Goal: Task Accomplishment & Management: Manage account settings

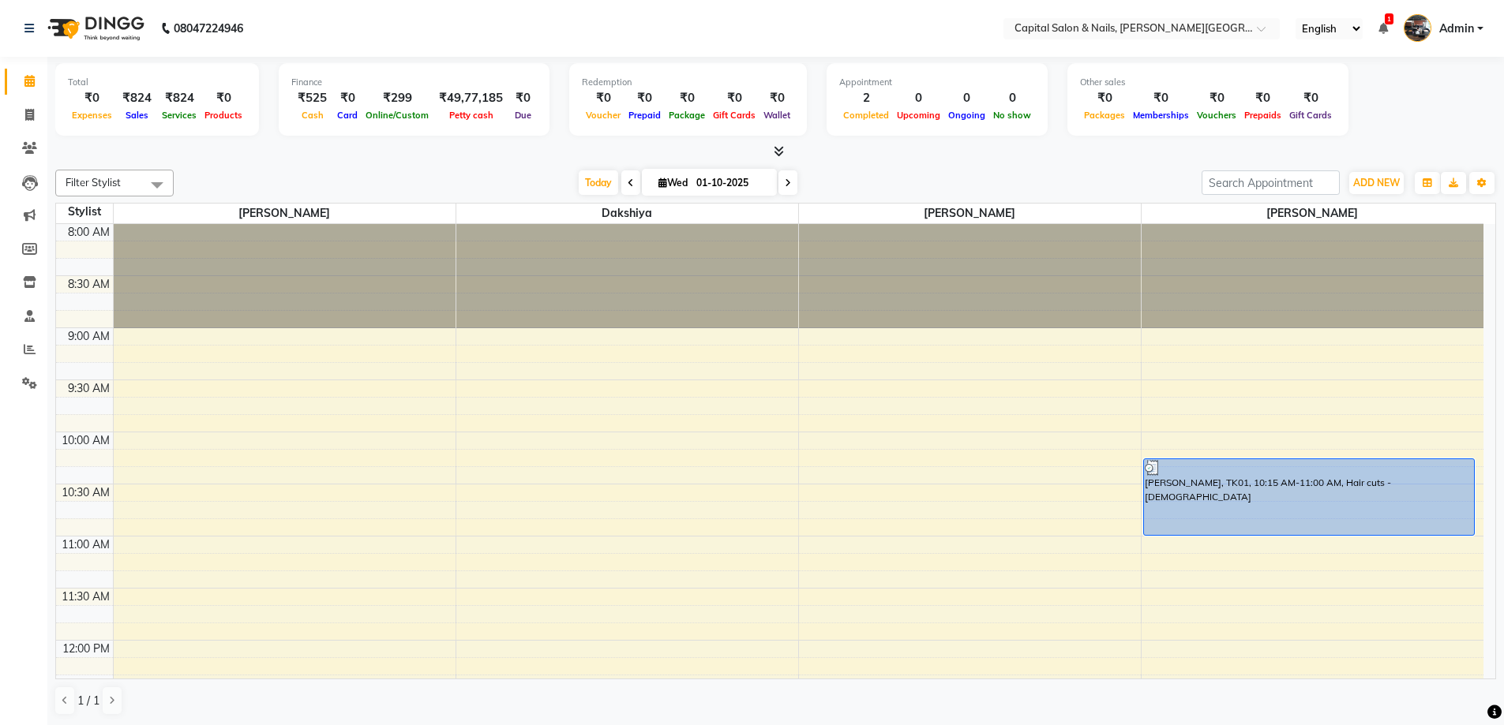
scroll to position [834, 0]
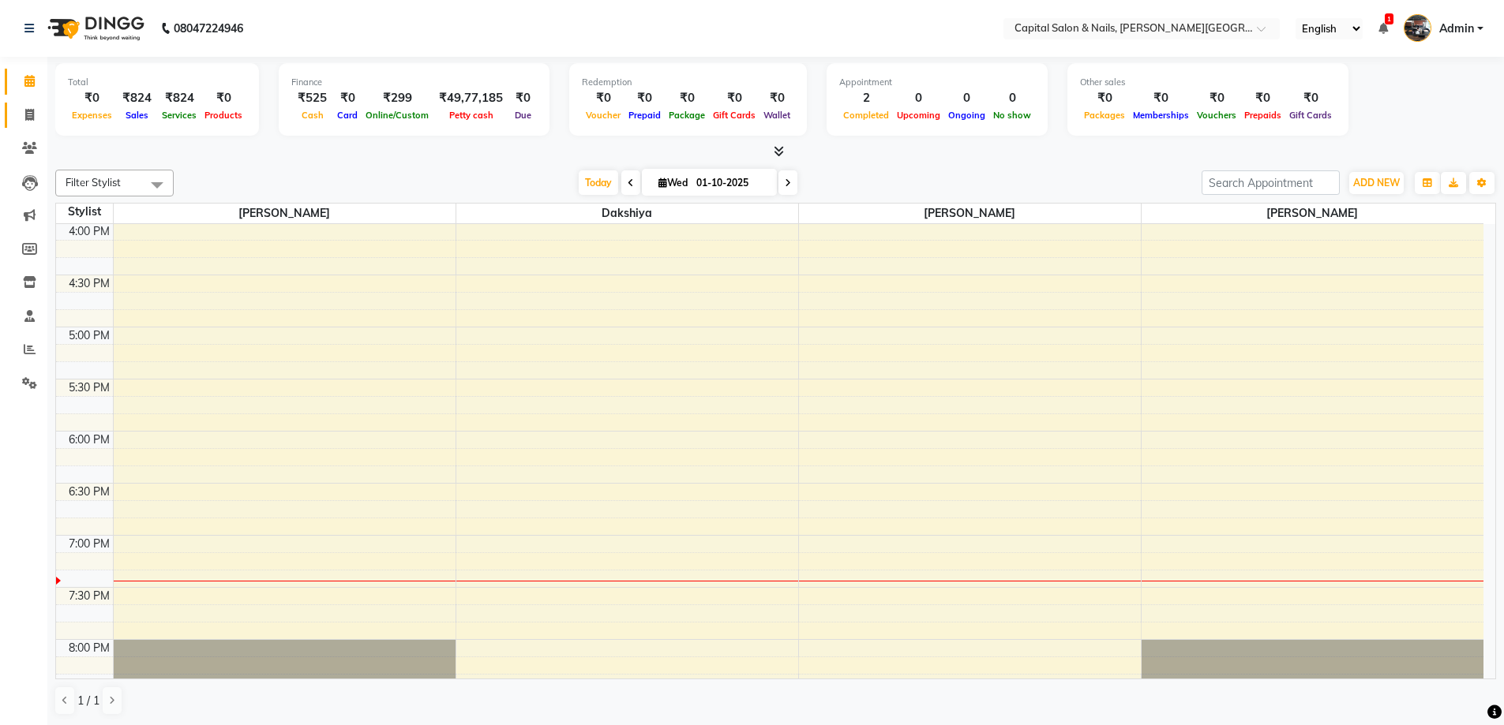
click at [26, 114] on icon at bounding box center [29, 115] width 9 height 12
select select "service"
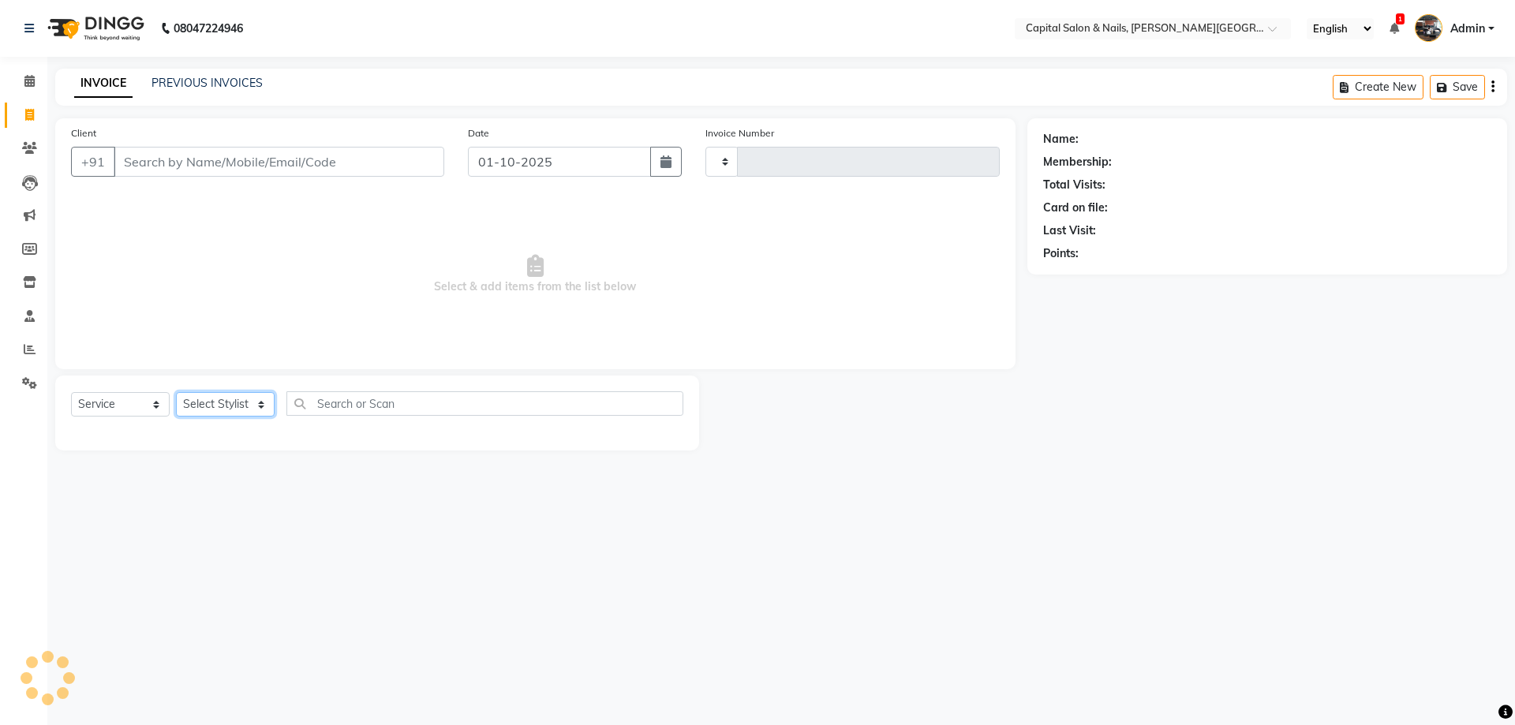
click at [243, 404] on select "Select Stylist" at bounding box center [225, 404] width 99 height 24
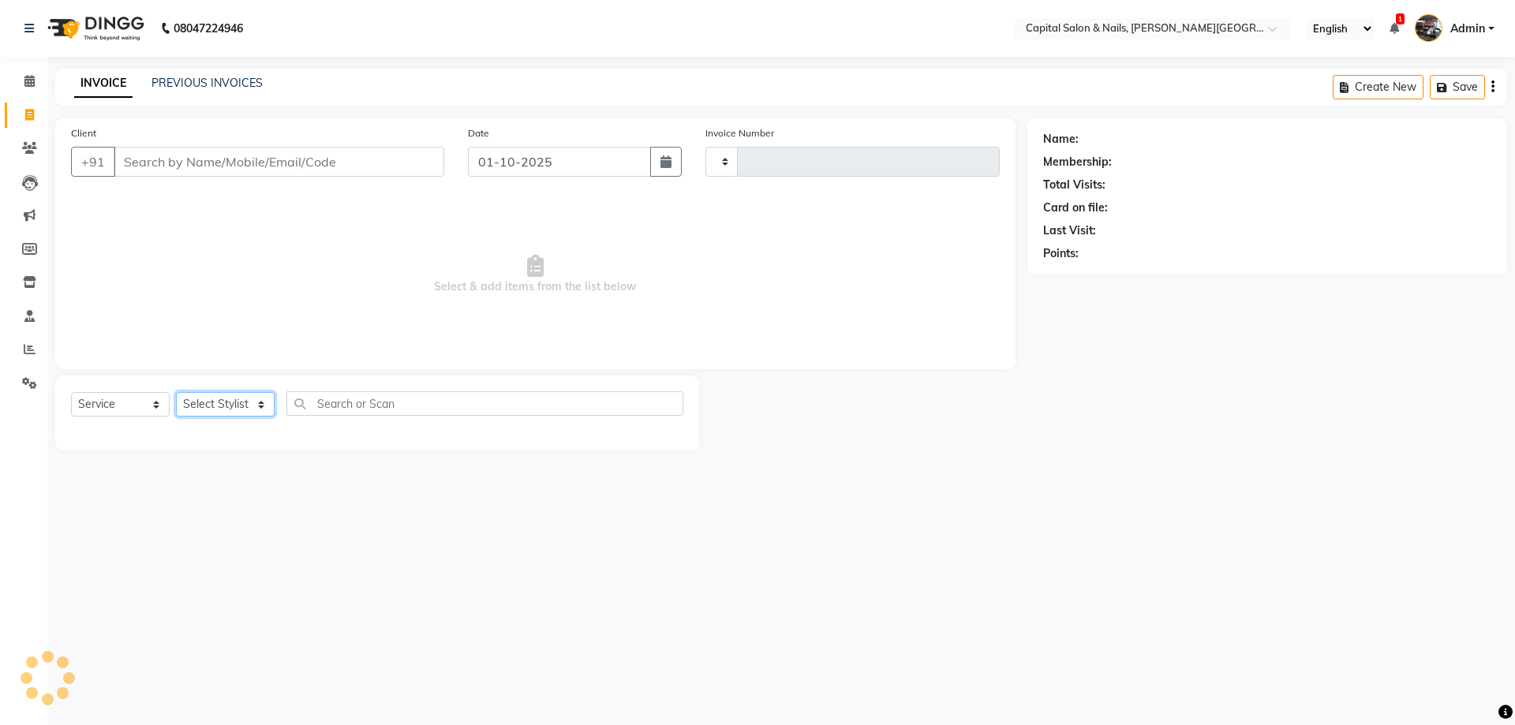
click at [243, 404] on select "Select Stylist" at bounding box center [225, 404] width 99 height 24
click at [214, 406] on select "Select Stylist" at bounding box center [225, 404] width 99 height 24
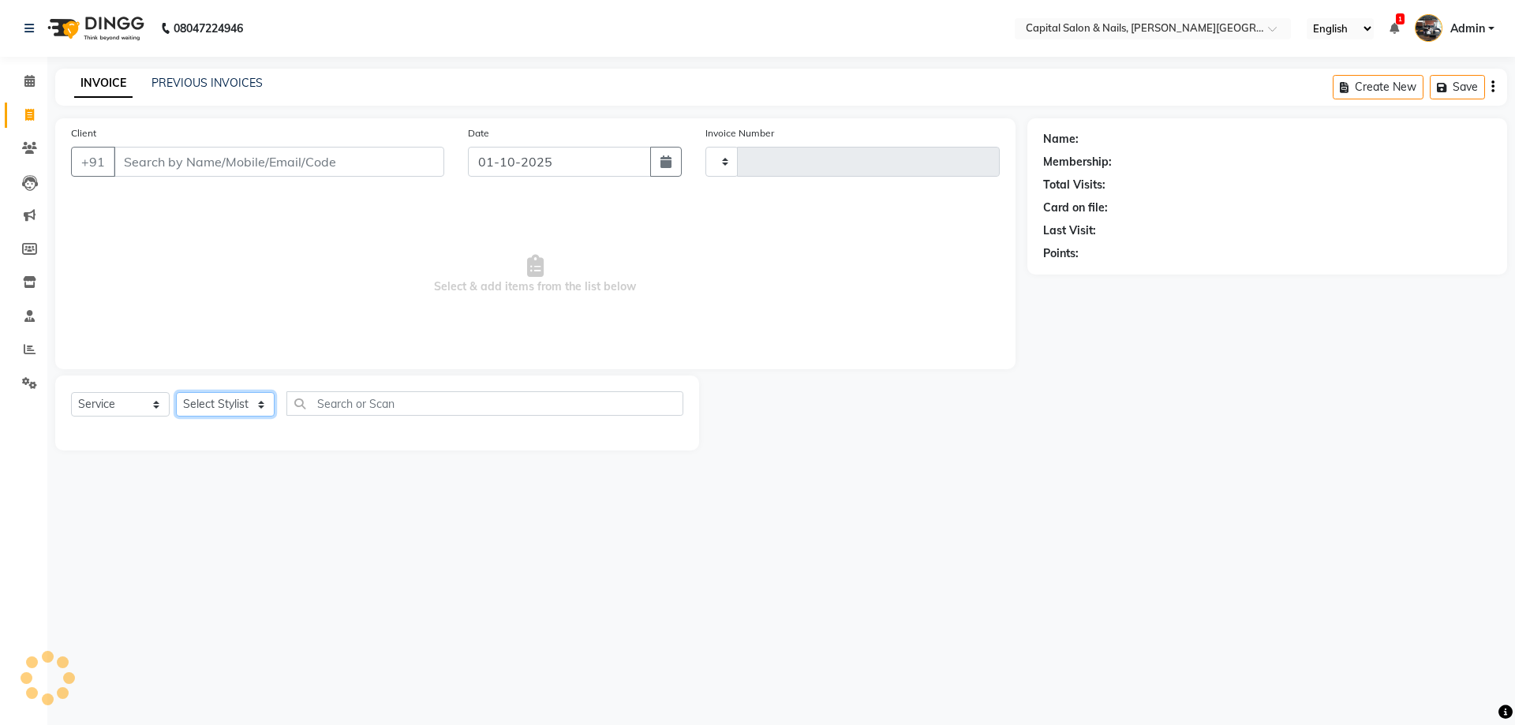
click at [214, 406] on select "Select Stylist" at bounding box center [225, 404] width 99 height 24
click at [185, 165] on input "Client" at bounding box center [279, 162] width 331 height 30
click at [221, 424] on div "Select Service Product Membership Package Voucher Prepaid Gift Card Select Styl…" at bounding box center [377, 409] width 612 height 37
click at [232, 404] on select "Select Stylist" at bounding box center [225, 404] width 99 height 24
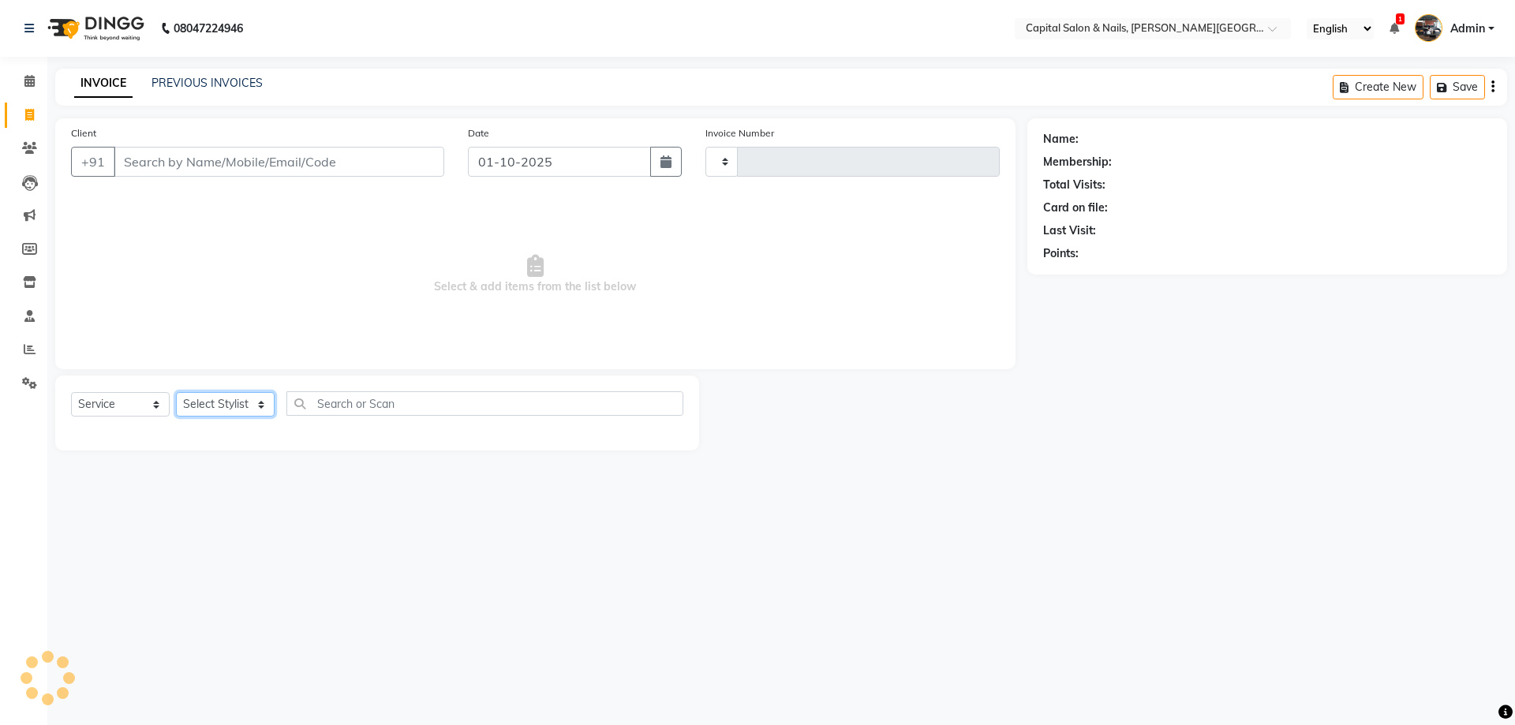
click at [232, 404] on select "Select Stylist" at bounding box center [225, 404] width 99 height 24
click at [28, 81] on icon at bounding box center [29, 81] width 10 height 12
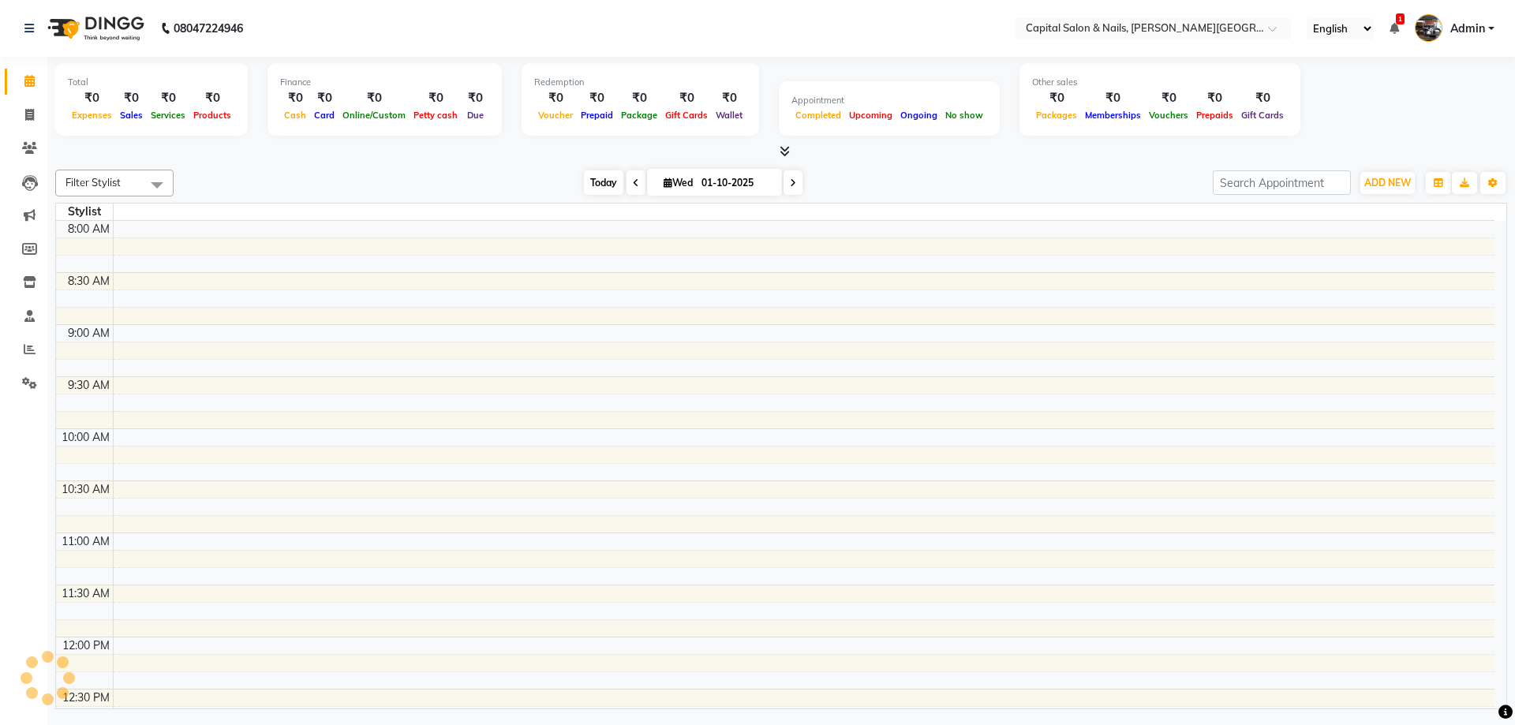
click at [590, 189] on span "Today" at bounding box center [603, 182] width 39 height 24
click at [516, 167] on div "Filter Stylist No data available [DATE] [DATE] Toggle Dropdown Add Appointment …" at bounding box center [781, 436] width 1452 height 546
click at [605, 185] on span "Today" at bounding box center [603, 182] width 39 height 24
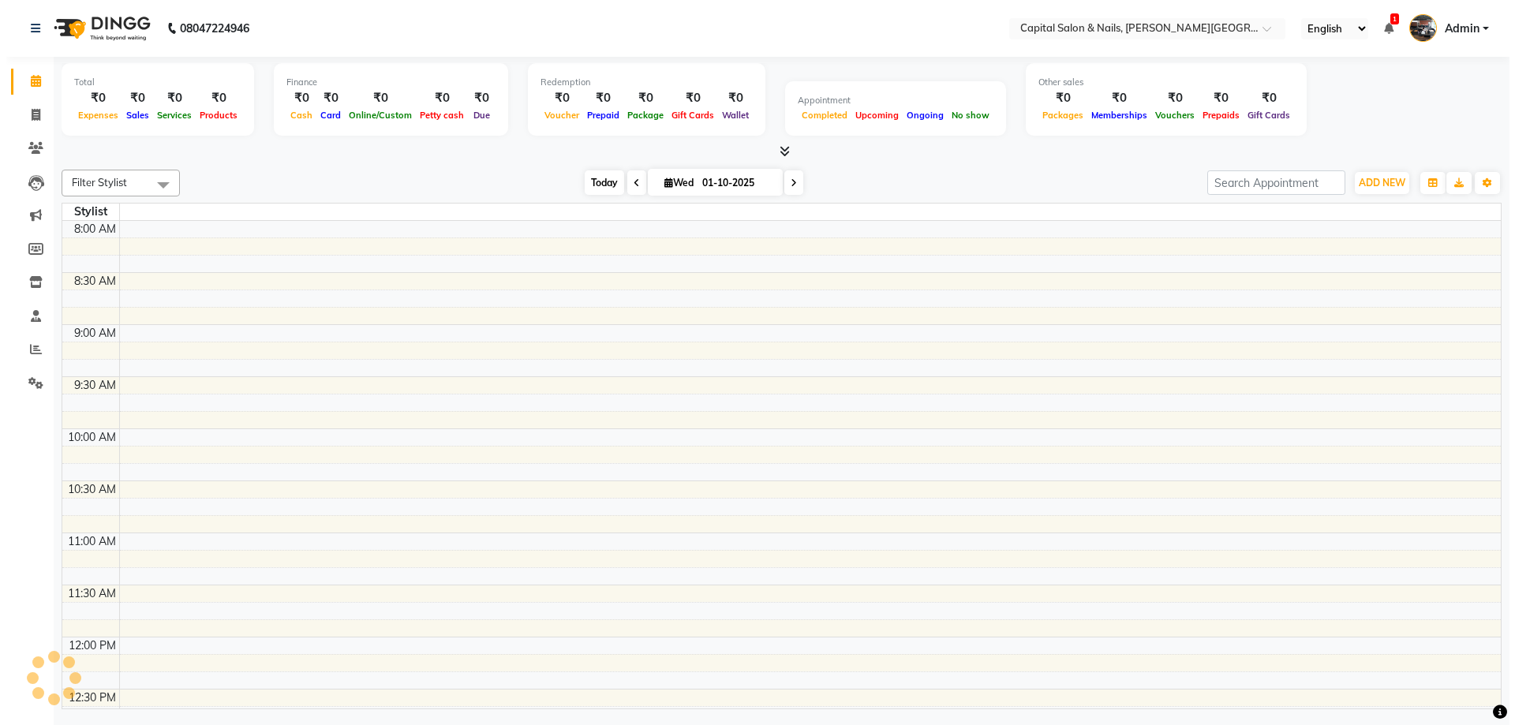
scroll to position [762, 0]
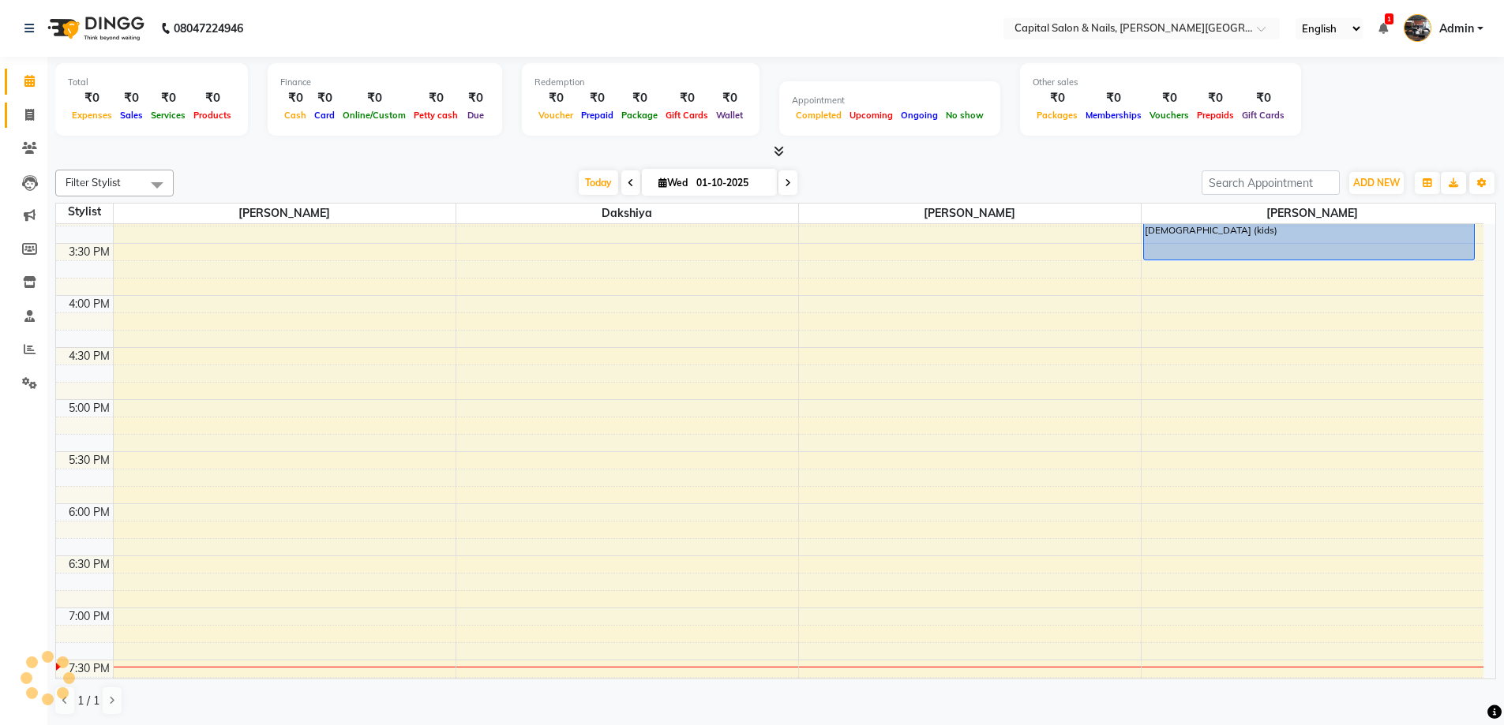
click at [28, 125] on link "Invoice" at bounding box center [24, 116] width 38 height 26
select select "service"
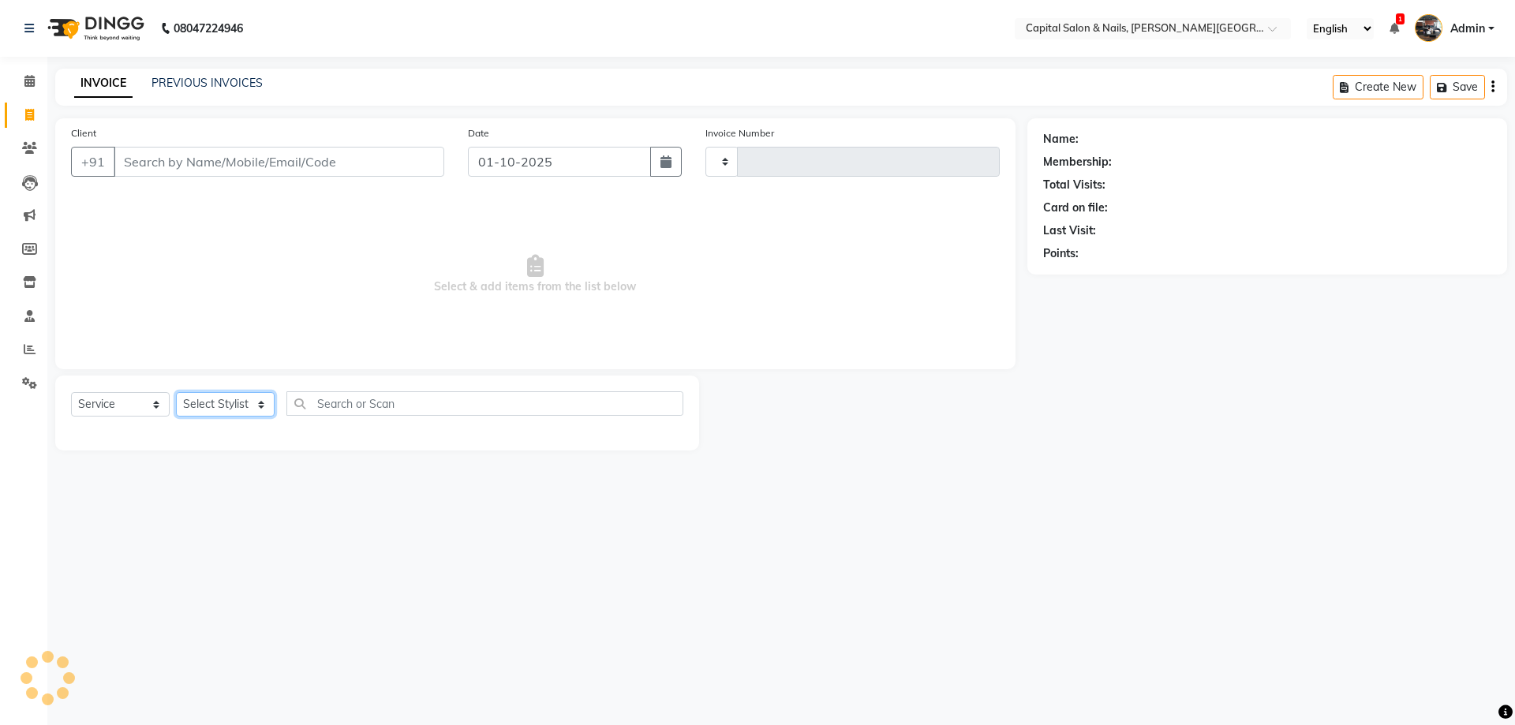
click at [219, 401] on select "Select Stylist" at bounding box center [225, 404] width 99 height 24
type input "0472"
select select "41"
click at [219, 401] on select "Select Stylist" at bounding box center [225, 404] width 99 height 24
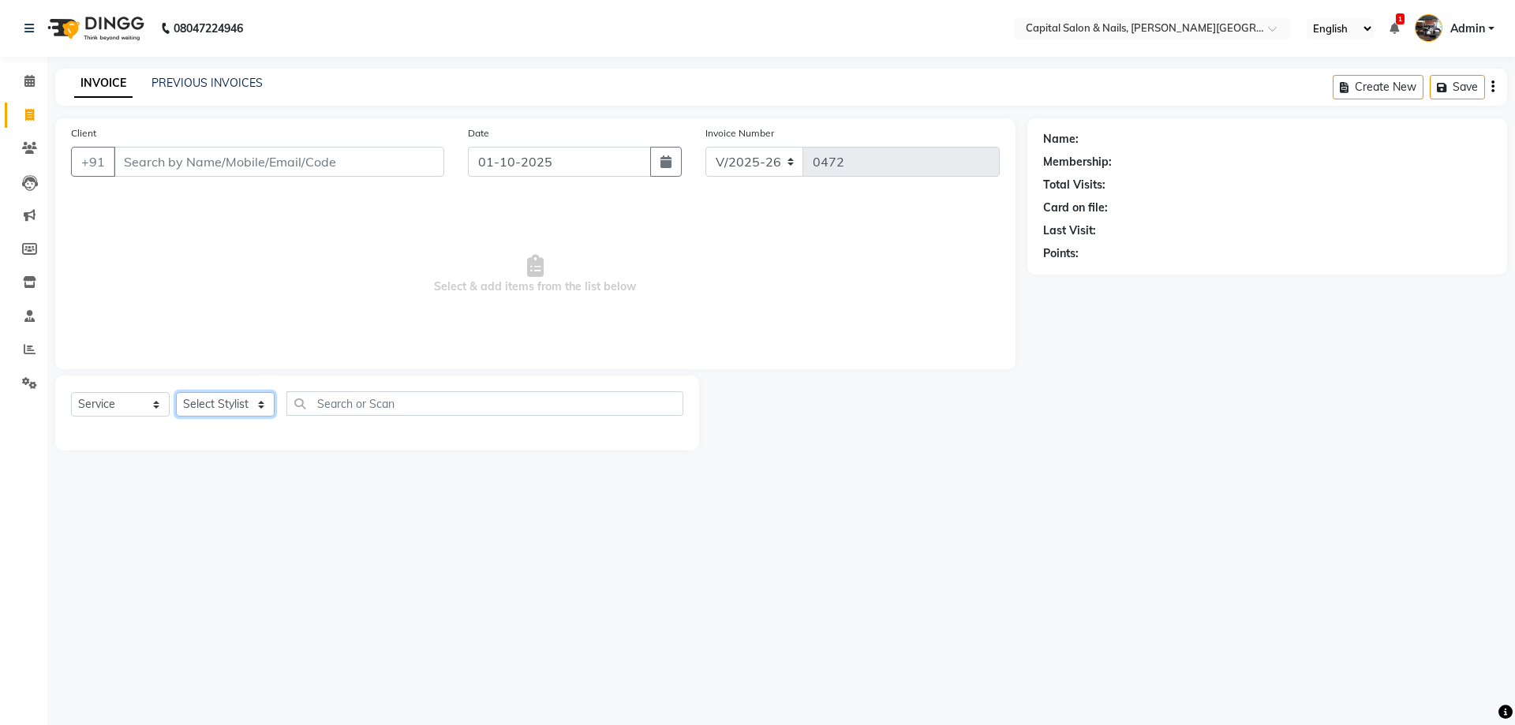
click at [219, 401] on select "Select Stylist" at bounding box center [225, 404] width 99 height 24
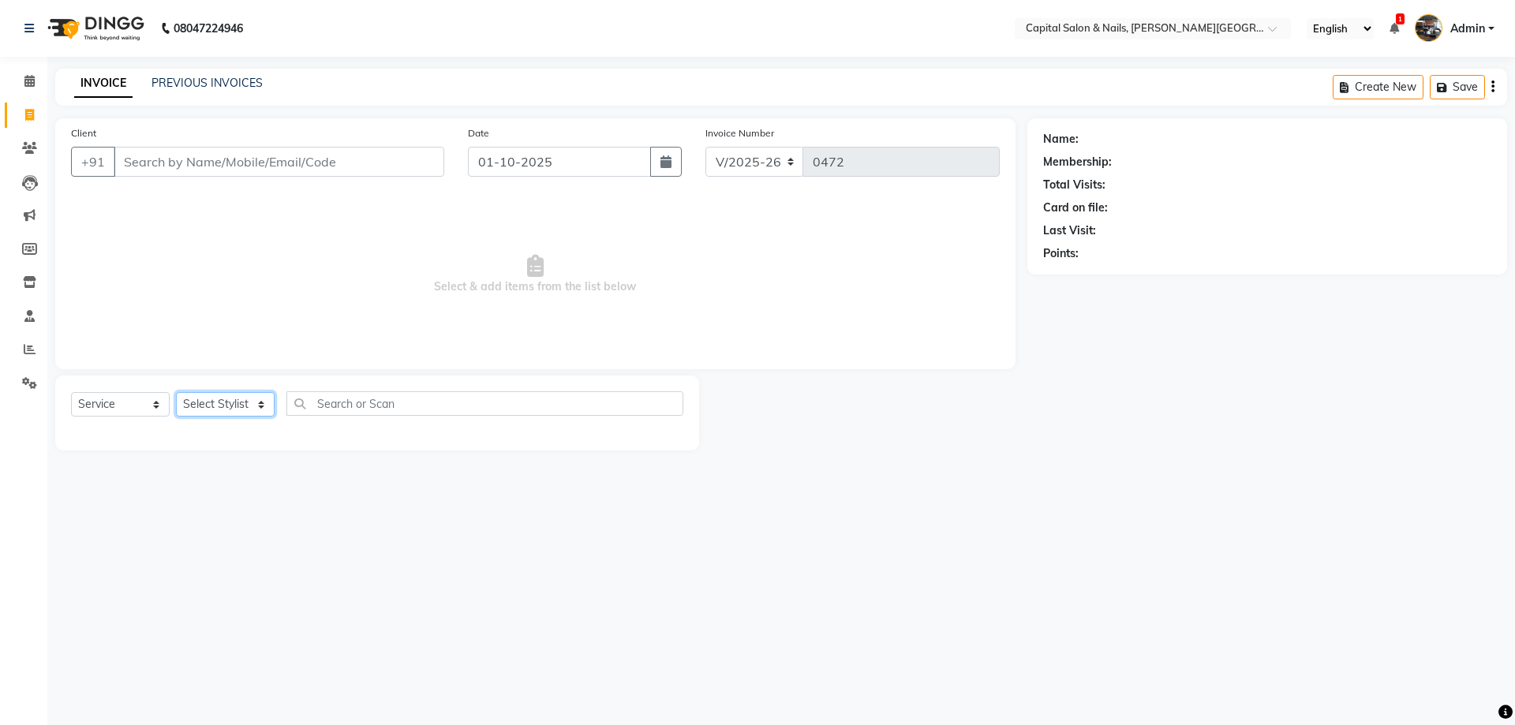
click at [219, 401] on select "Select Stylist" at bounding box center [225, 404] width 99 height 24
click at [219, 402] on select "Select Stylist" at bounding box center [225, 404] width 99 height 24
select select "1464"
click at [176, 392] on select "Select Stylist [PERSON_NAME] [PERSON_NAME]" at bounding box center [225, 404] width 99 height 24
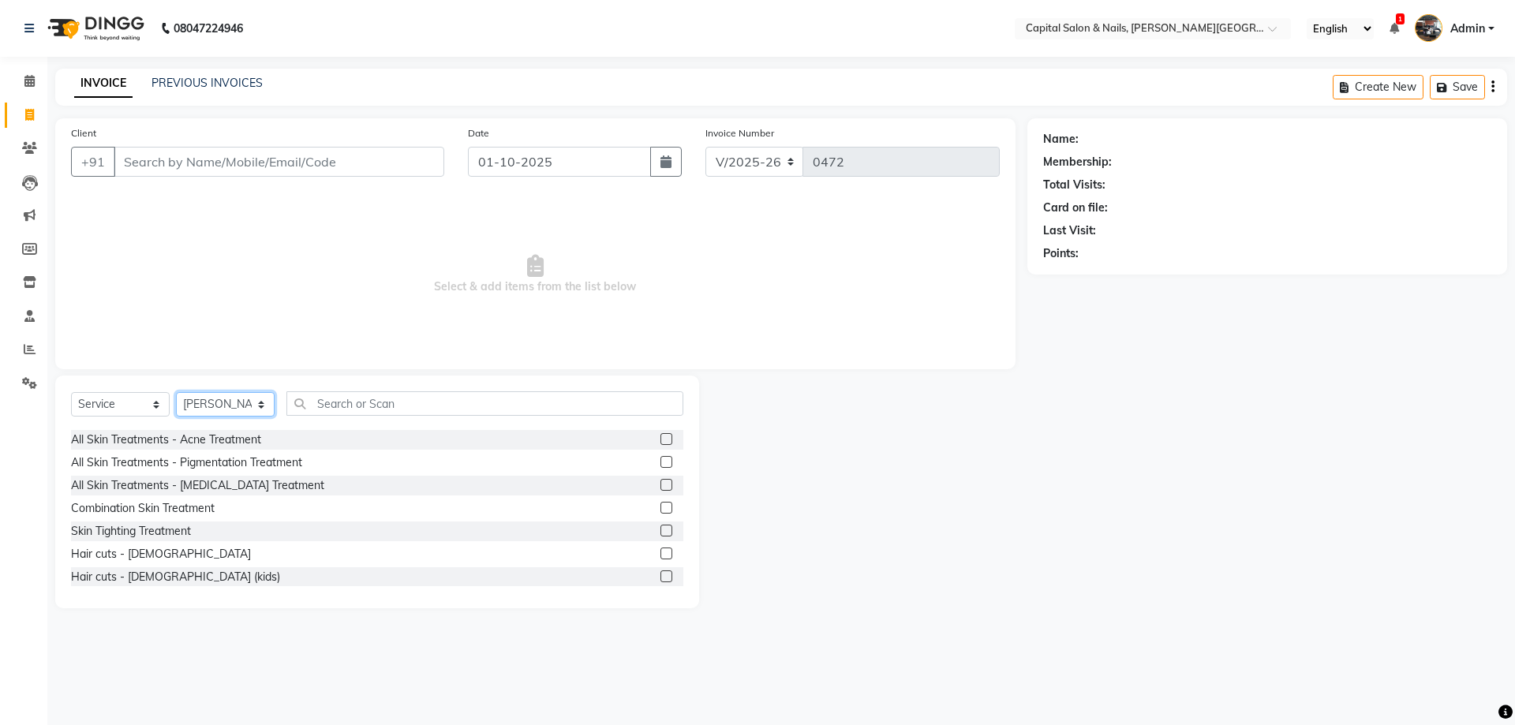
scroll to position [3236, 0]
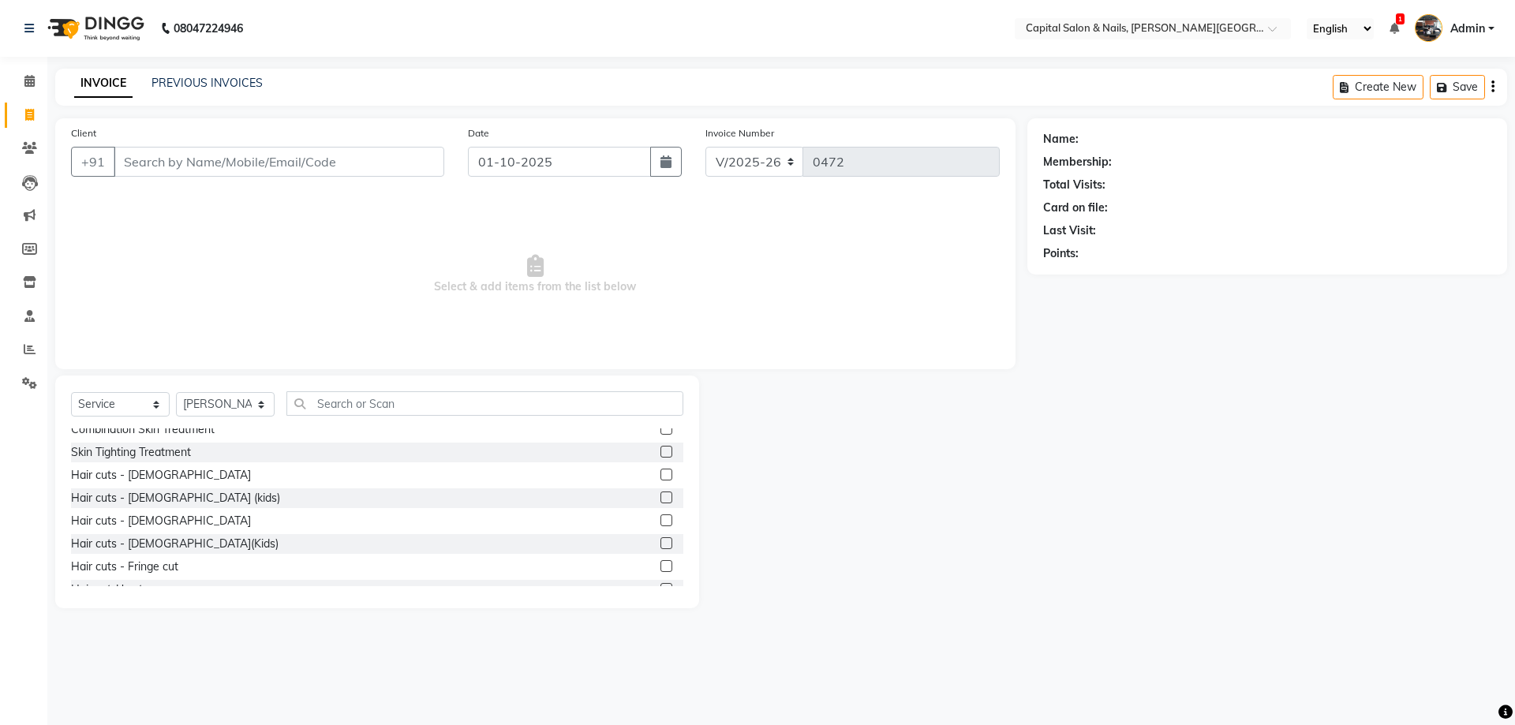
click at [661, 519] on label at bounding box center [667, 521] width 12 height 12
click at [661, 519] on input "checkbox" at bounding box center [666, 521] width 10 height 10
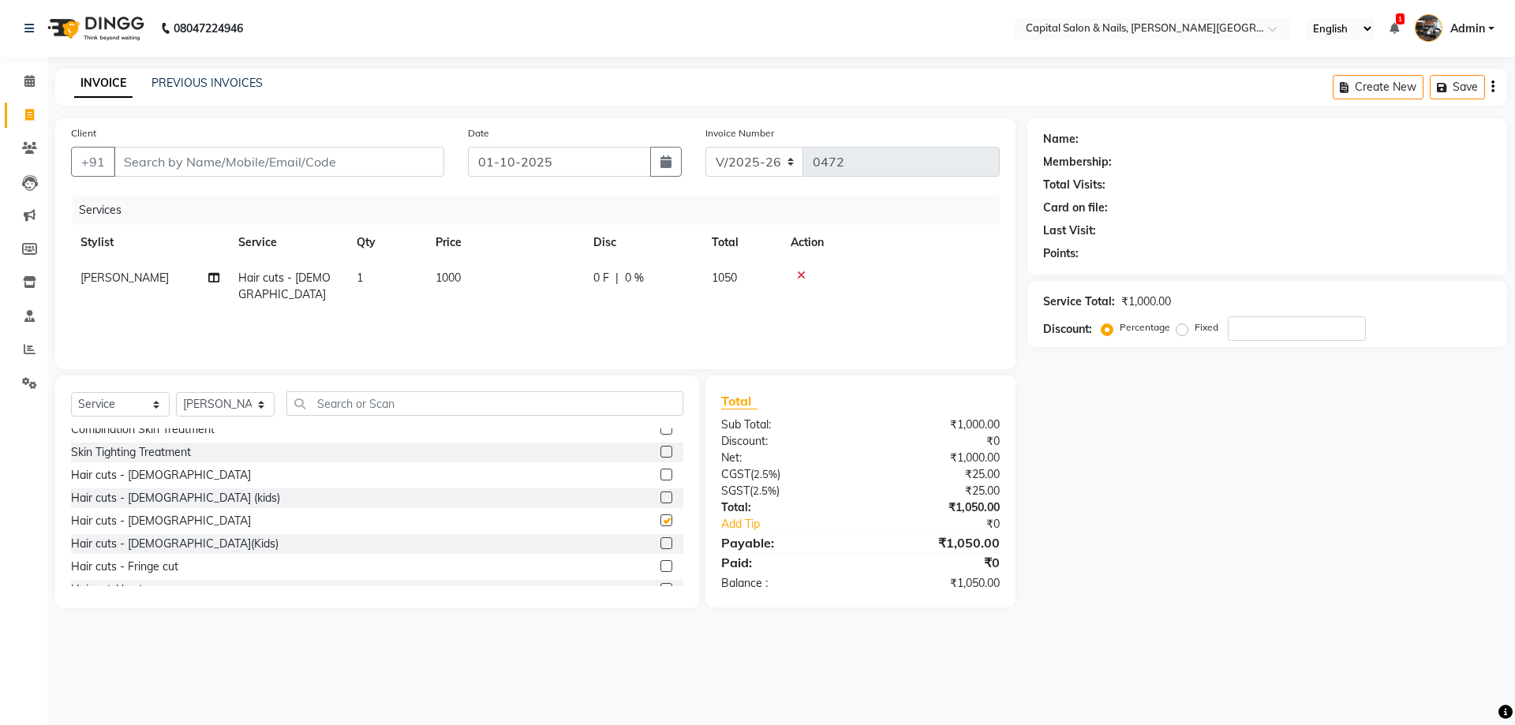
checkbox input "false"
click at [215, 403] on select "Select Stylist [PERSON_NAME] [PERSON_NAME]" at bounding box center [225, 404] width 99 height 24
select select "54578"
click at [176, 392] on select "Select Stylist [PERSON_NAME] [PERSON_NAME]" at bounding box center [225, 404] width 99 height 24
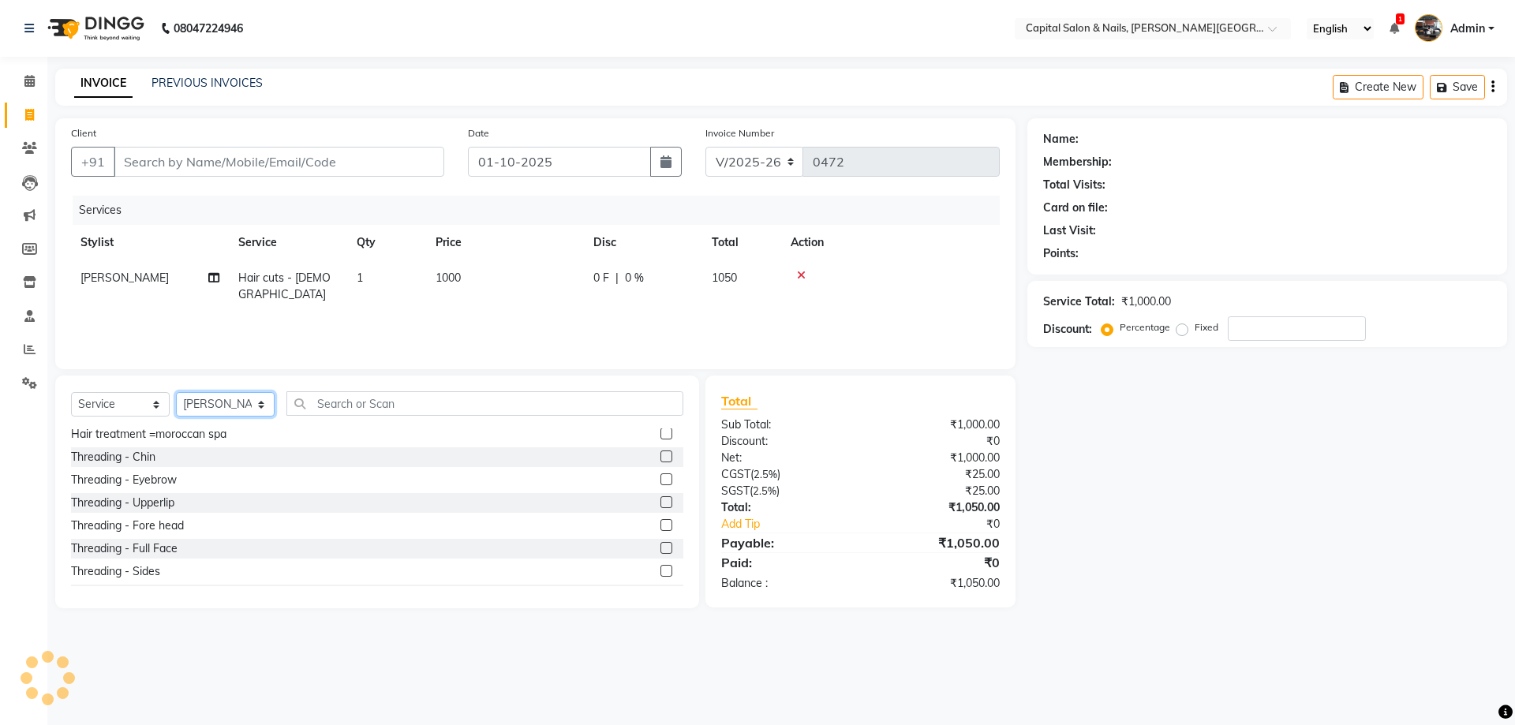
scroll to position [868, 0]
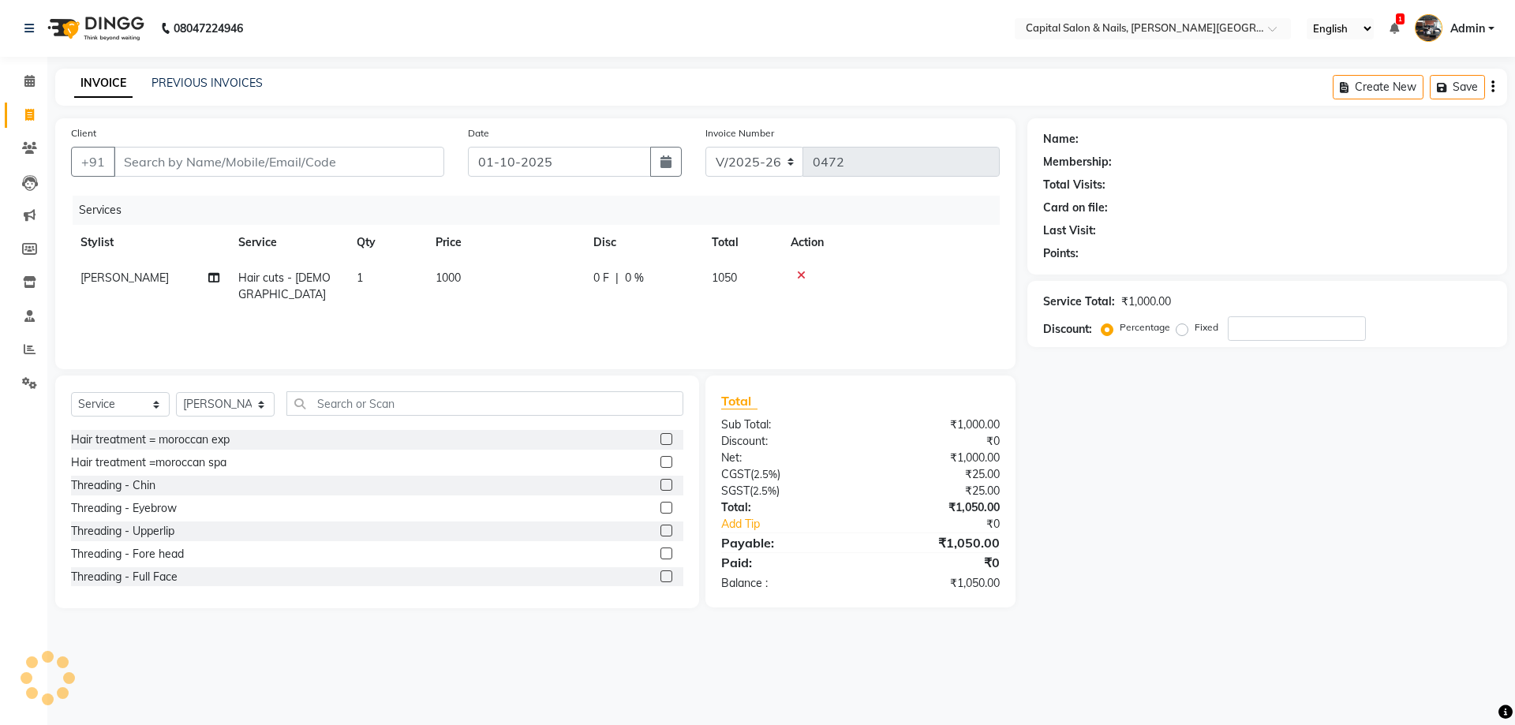
click at [661, 506] on label at bounding box center [667, 508] width 12 height 12
click at [661, 506] on input "checkbox" at bounding box center [666, 509] width 10 height 10
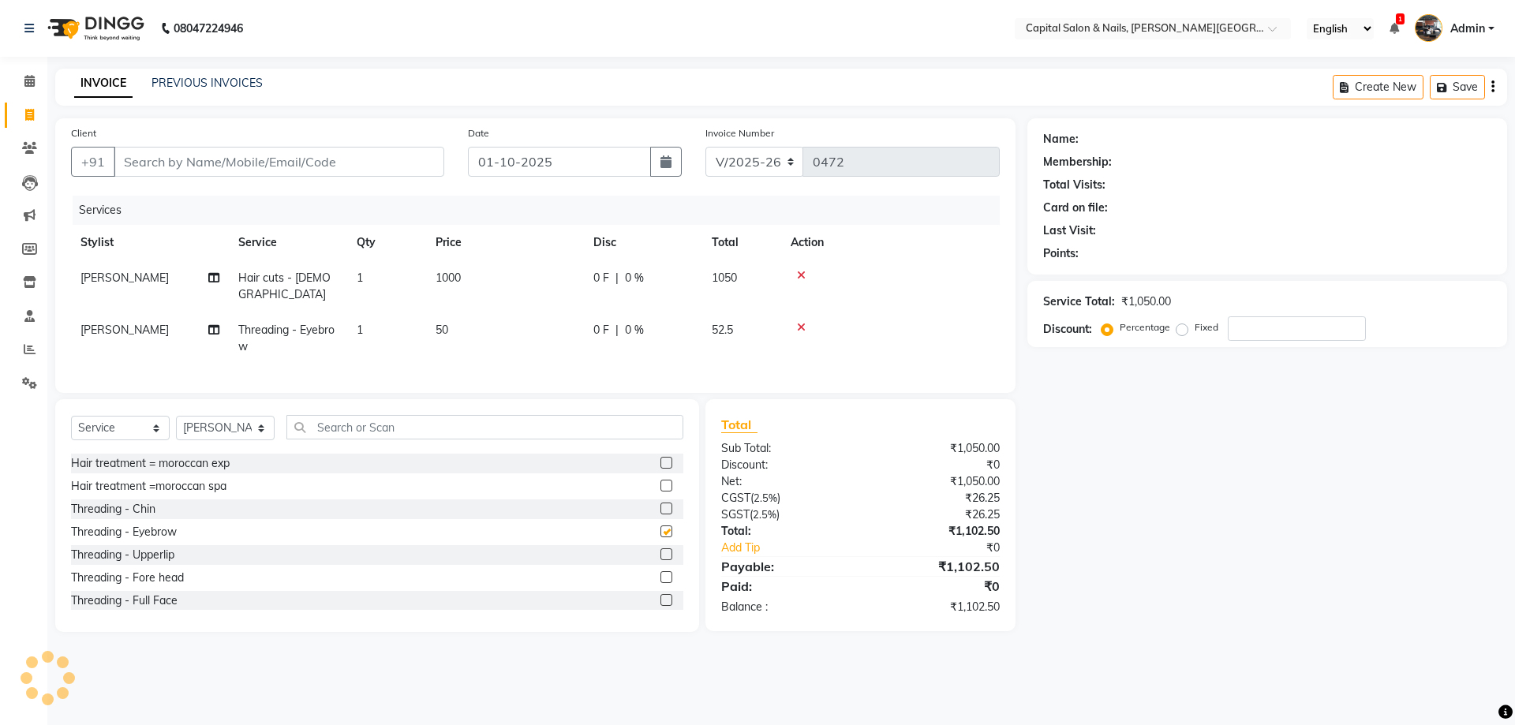
checkbox input "false"
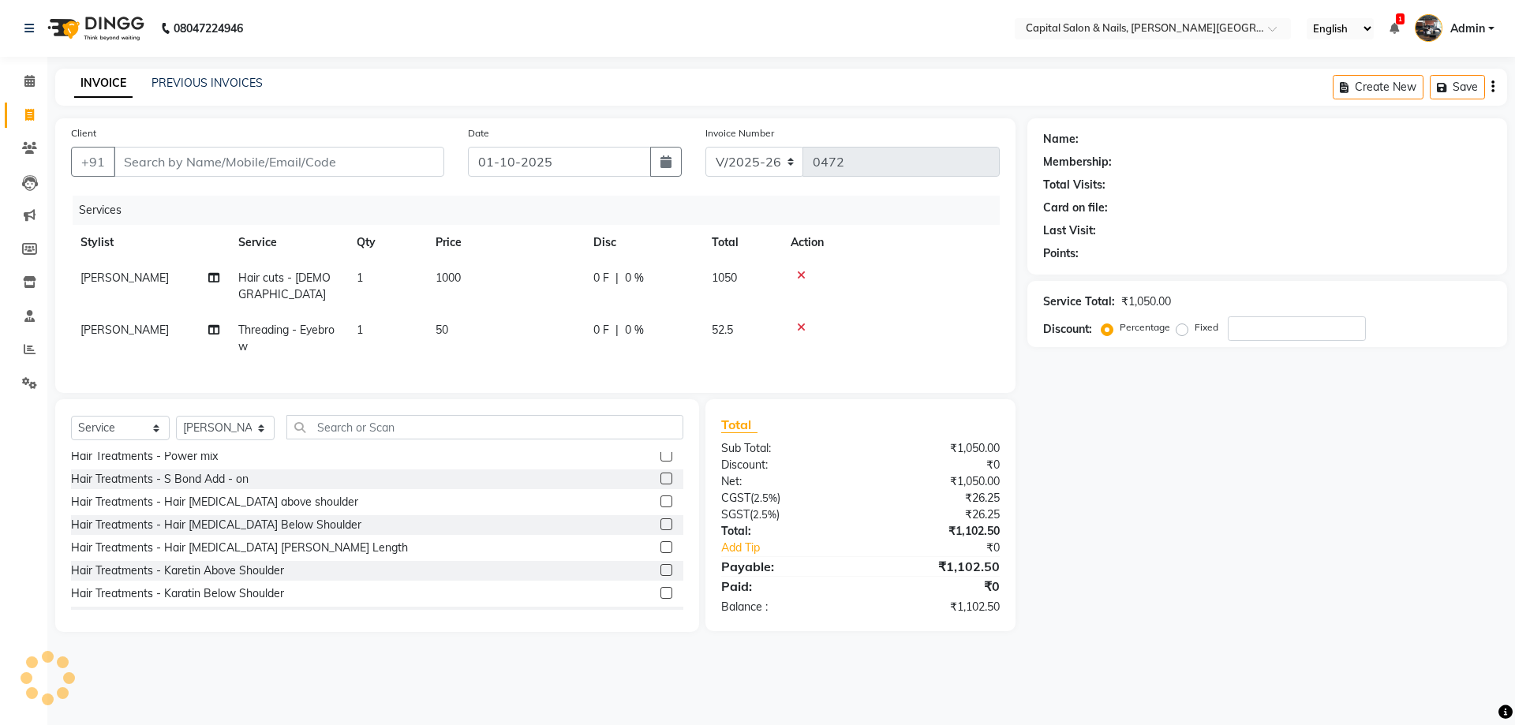
scroll to position [0, 0]
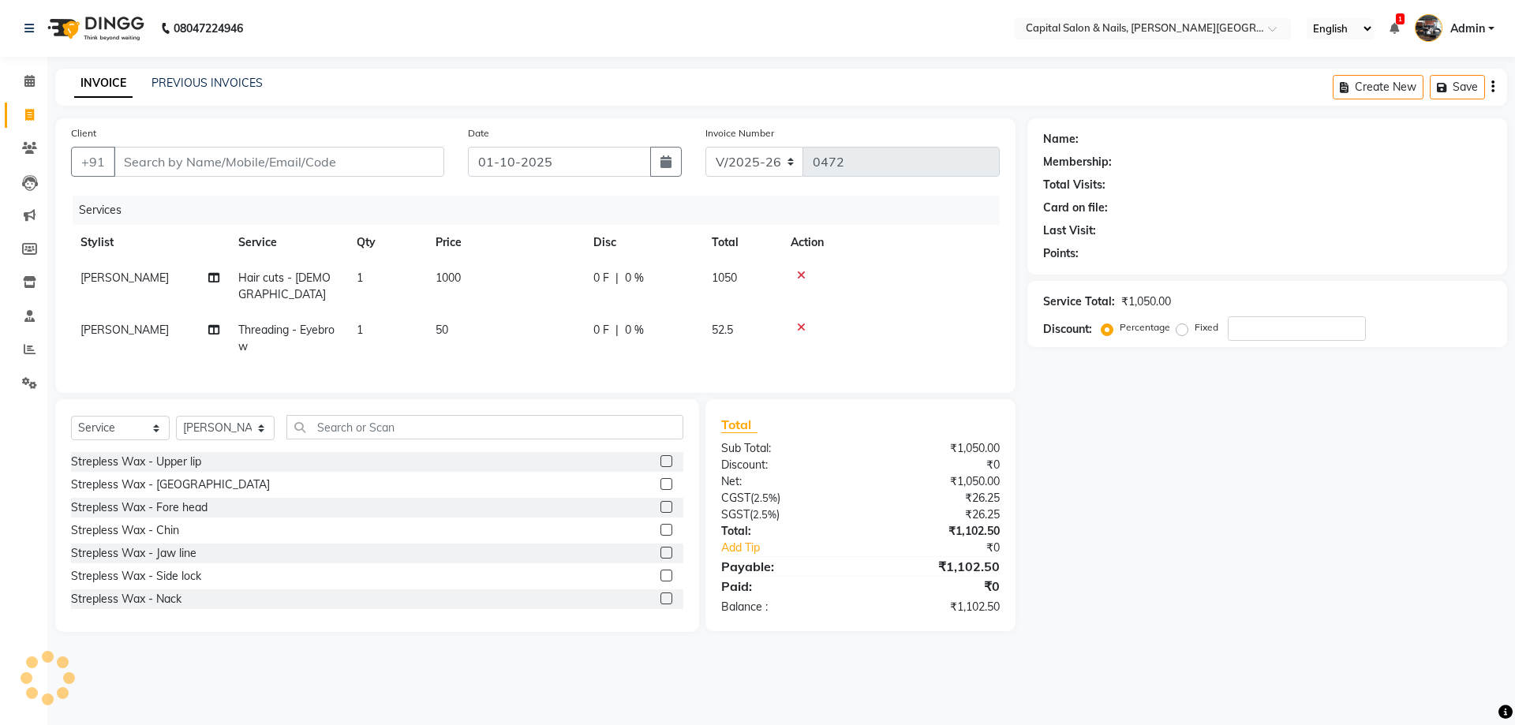
click at [661, 455] on label at bounding box center [667, 461] width 12 height 12
click at [661, 457] on input "checkbox" at bounding box center [666, 462] width 10 height 10
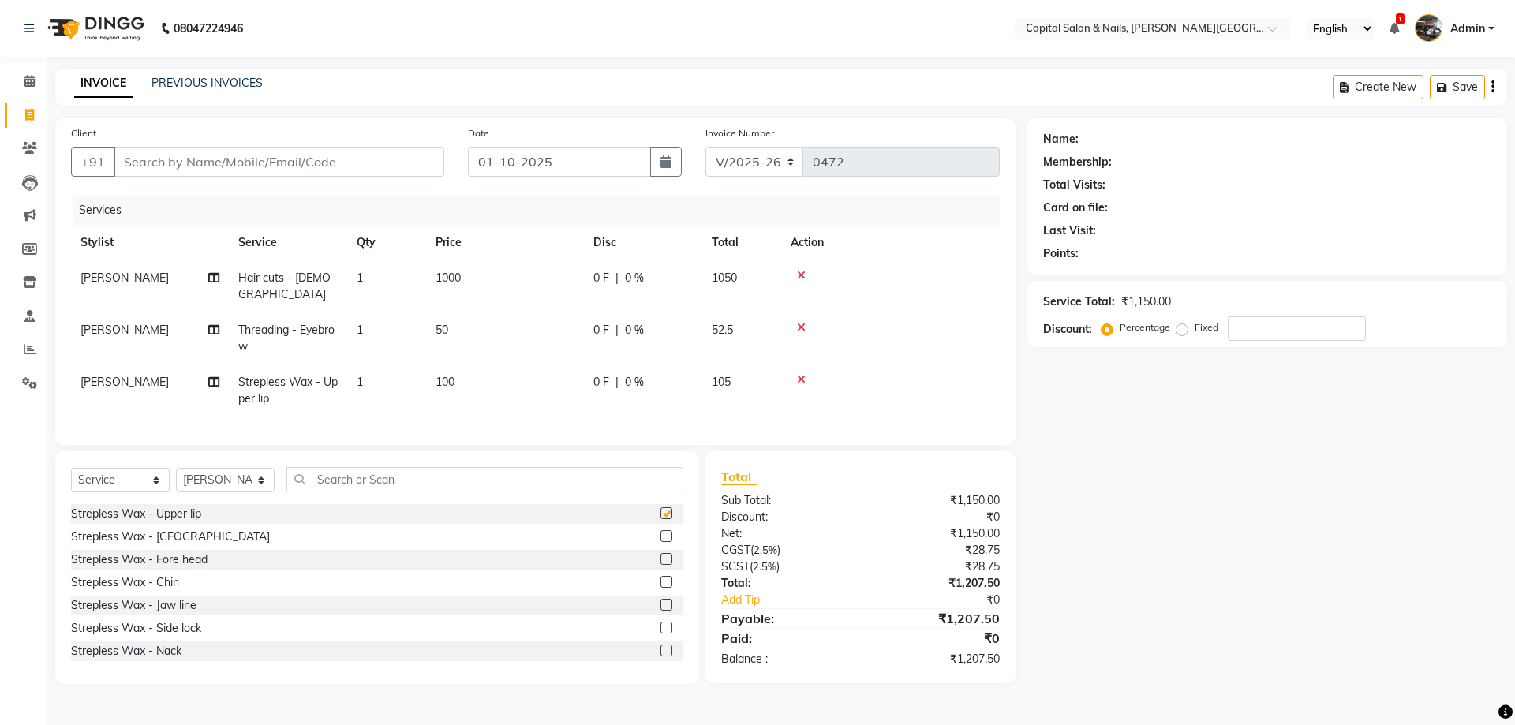
checkbox input "false"
click at [661, 624] on label at bounding box center [667, 630] width 12 height 12
click at [661, 625] on input "checkbox" at bounding box center [666, 630] width 10 height 10
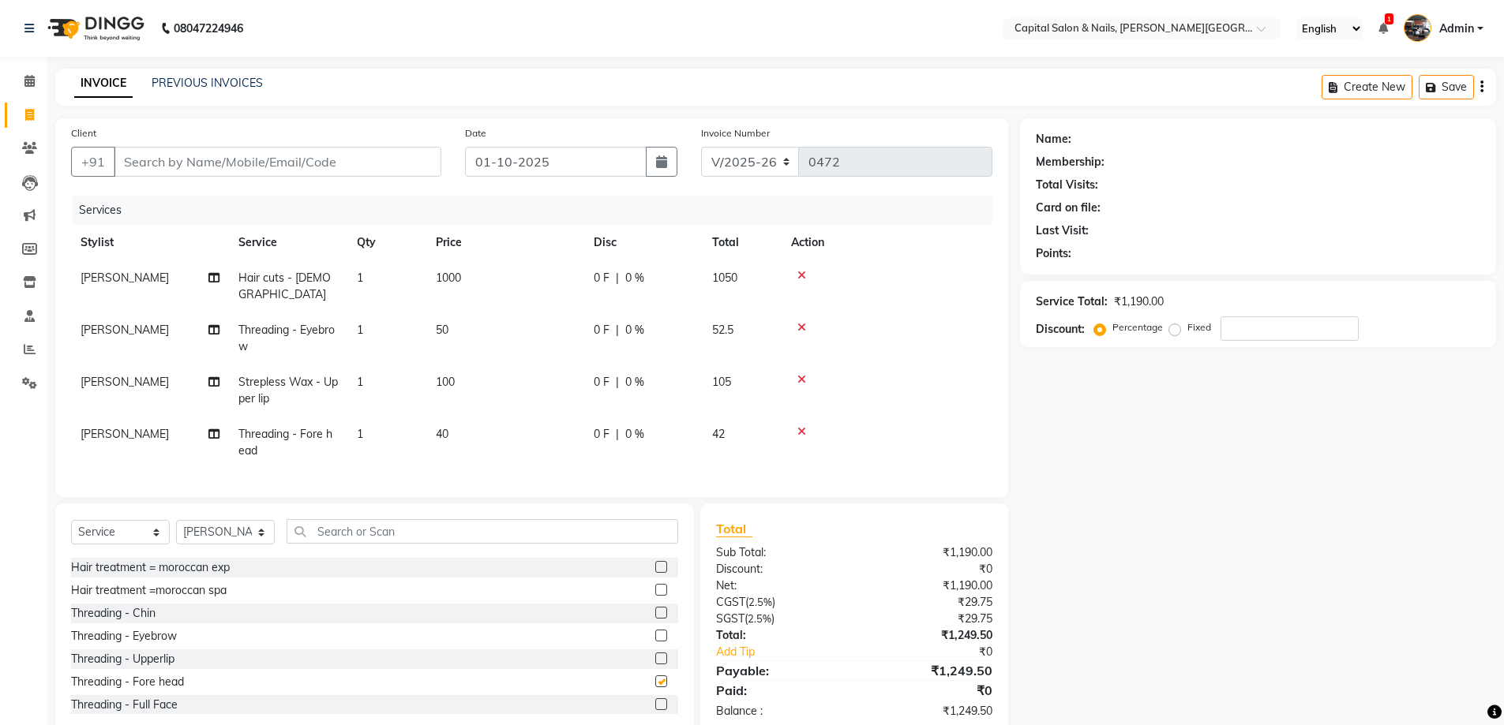
checkbox input "false"
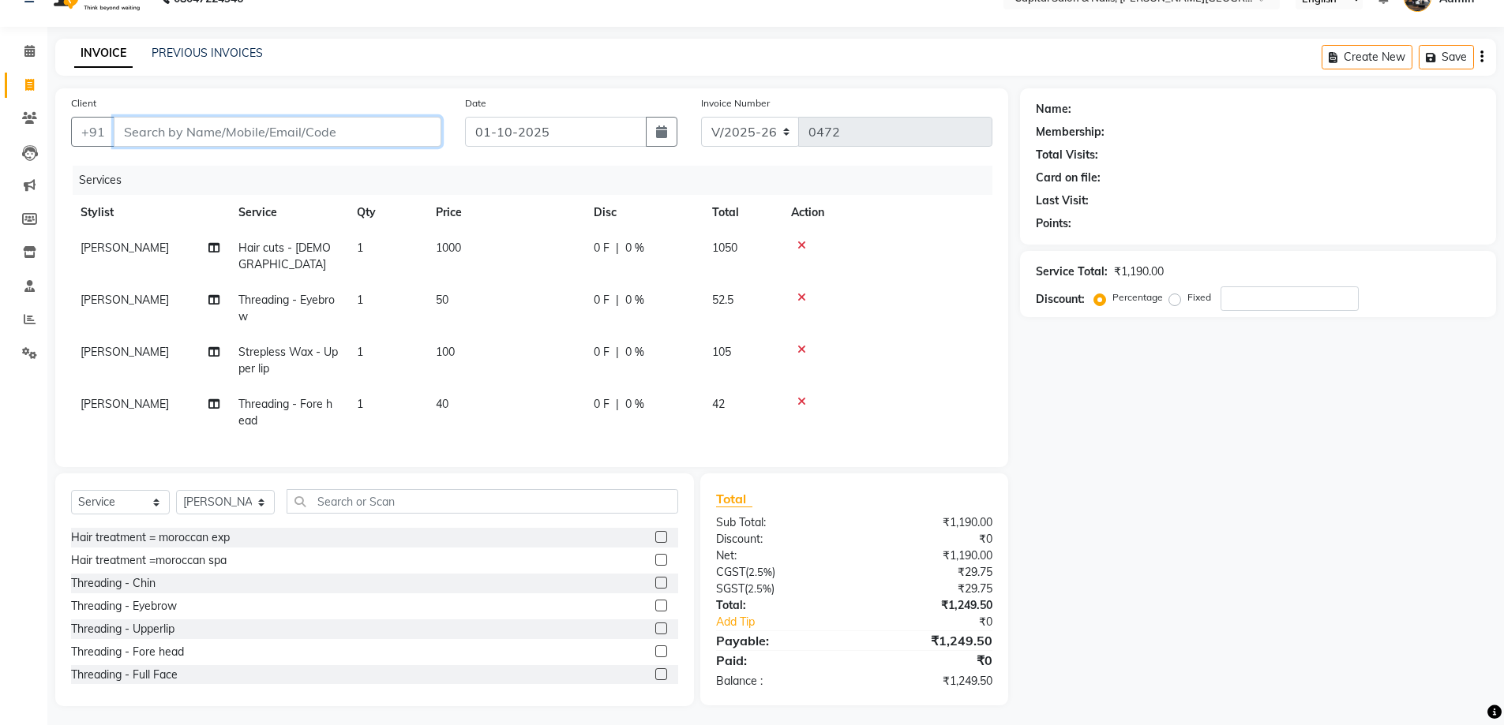
click at [341, 139] on input "Client" at bounding box center [278, 132] width 328 height 30
type input "7"
type input "0"
type input "7058884597"
click at [387, 137] on span "Add Client" at bounding box center [400, 132] width 62 height 16
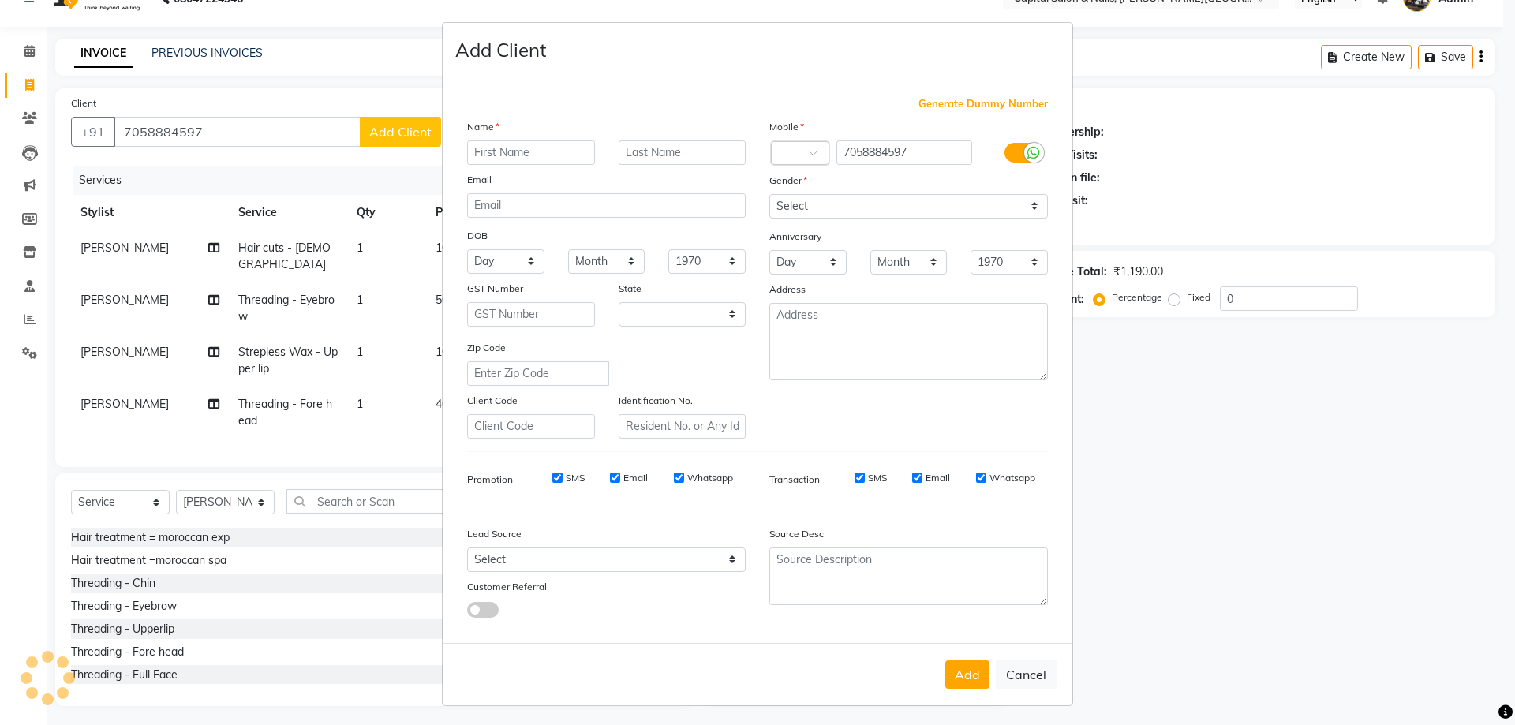
click at [496, 154] on input "text" at bounding box center [531, 152] width 128 height 24
select select "22"
type input "[PERSON_NAME]"
click at [686, 152] on input "text" at bounding box center [683, 152] width 128 height 24
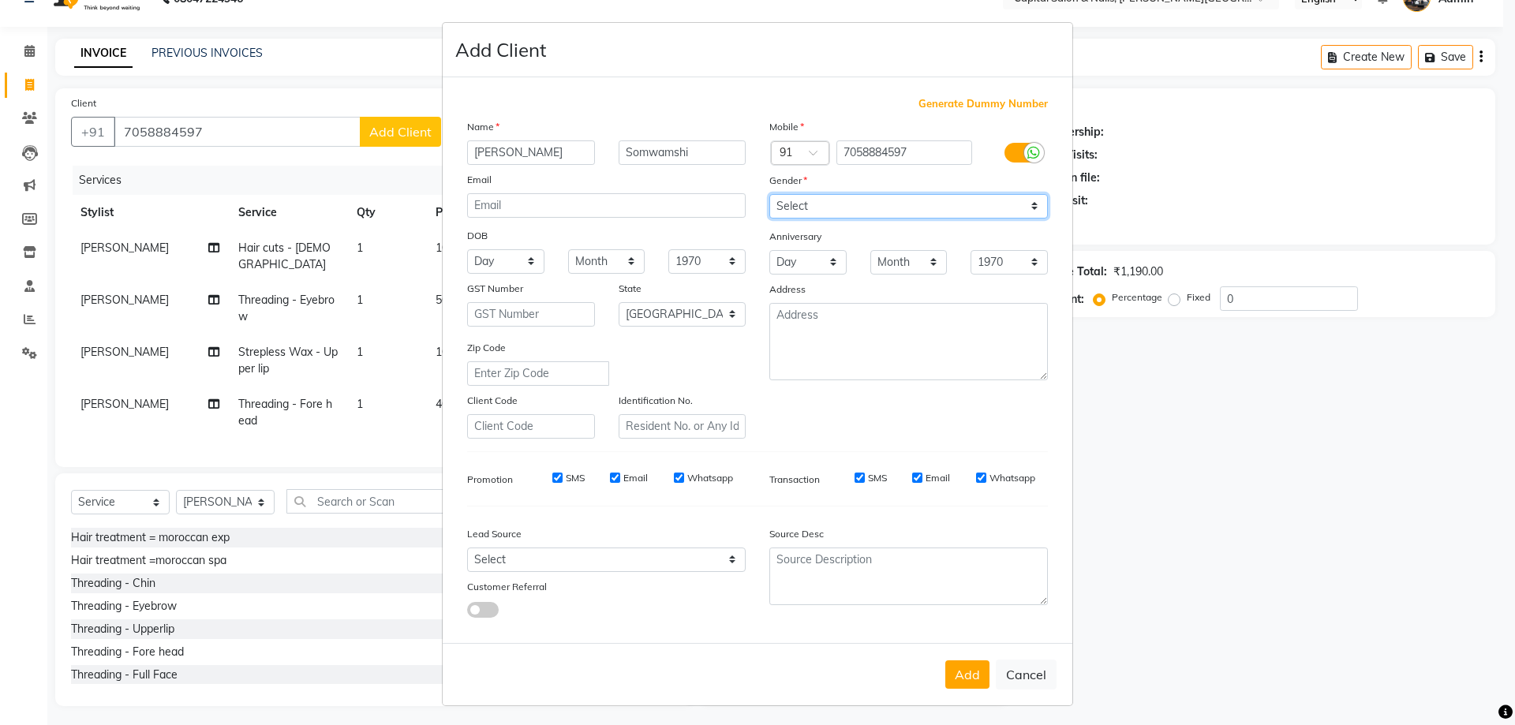
click at [796, 208] on select "Select [DEMOGRAPHIC_DATA] [DEMOGRAPHIC_DATA] Other Prefer Not To Say" at bounding box center [909, 206] width 279 height 24
click at [707, 149] on input "Somwamshi" at bounding box center [683, 152] width 128 height 24
type input "Somwamshr"
drag, startPoint x: 804, startPoint y: 197, endPoint x: 815, endPoint y: 218, distance: 22.9
click at [804, 197] on select "Select [DEMOGRAPHIC_DATA] [DEMOGRAPHIC_DATA] Other Prefer Not To Say" at bounding box center [909, 206] width 279 height 24
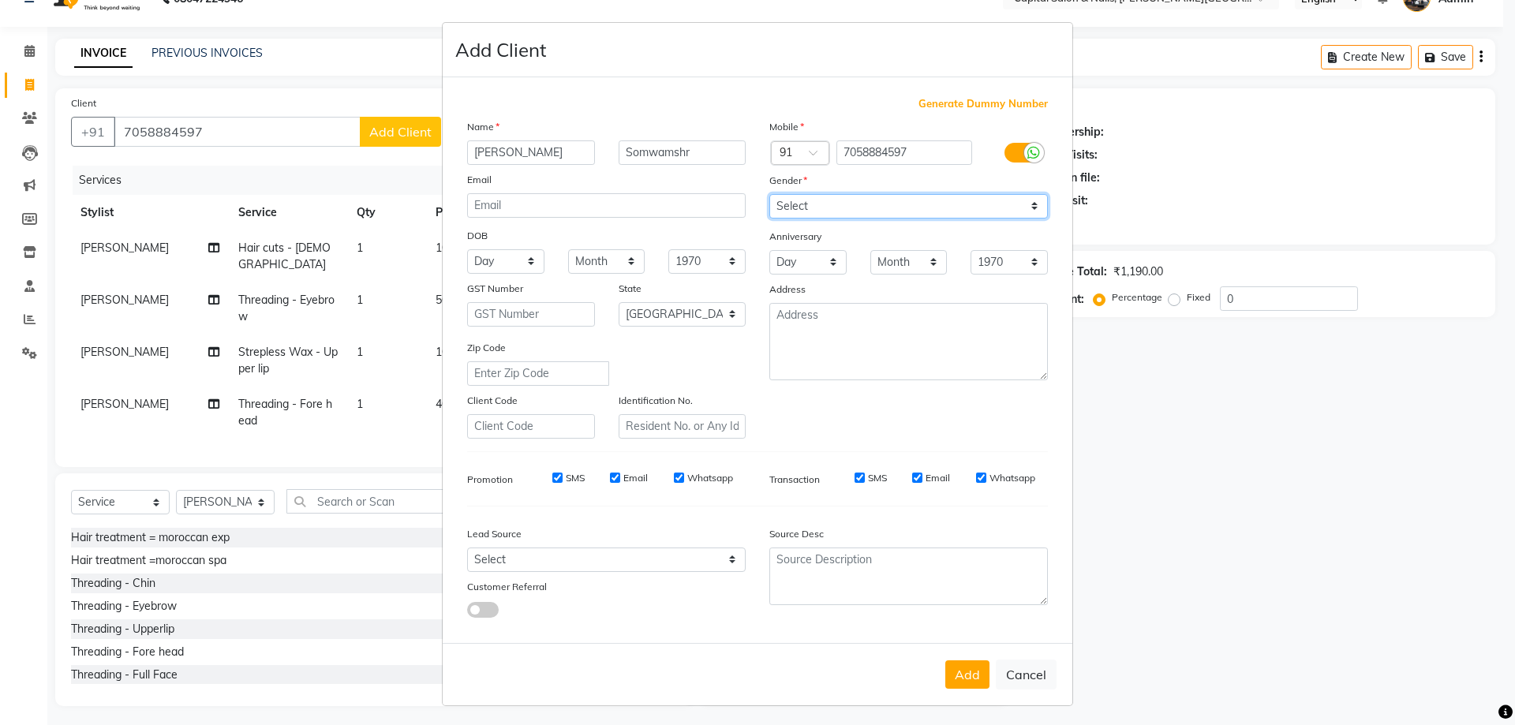
select select "[DEMOGRAPHIC_DATA]"
click at [770, 194] on select "Select [DEMOGRAPHIC_DATA] [DEMOGRAPHIC_DATA] Other Prefer Not To Say" at bounding box center [909, 206] width 279 height 24
click at [960, 687] on button "Add" at bounding box center [968, 675] width 44 height 28
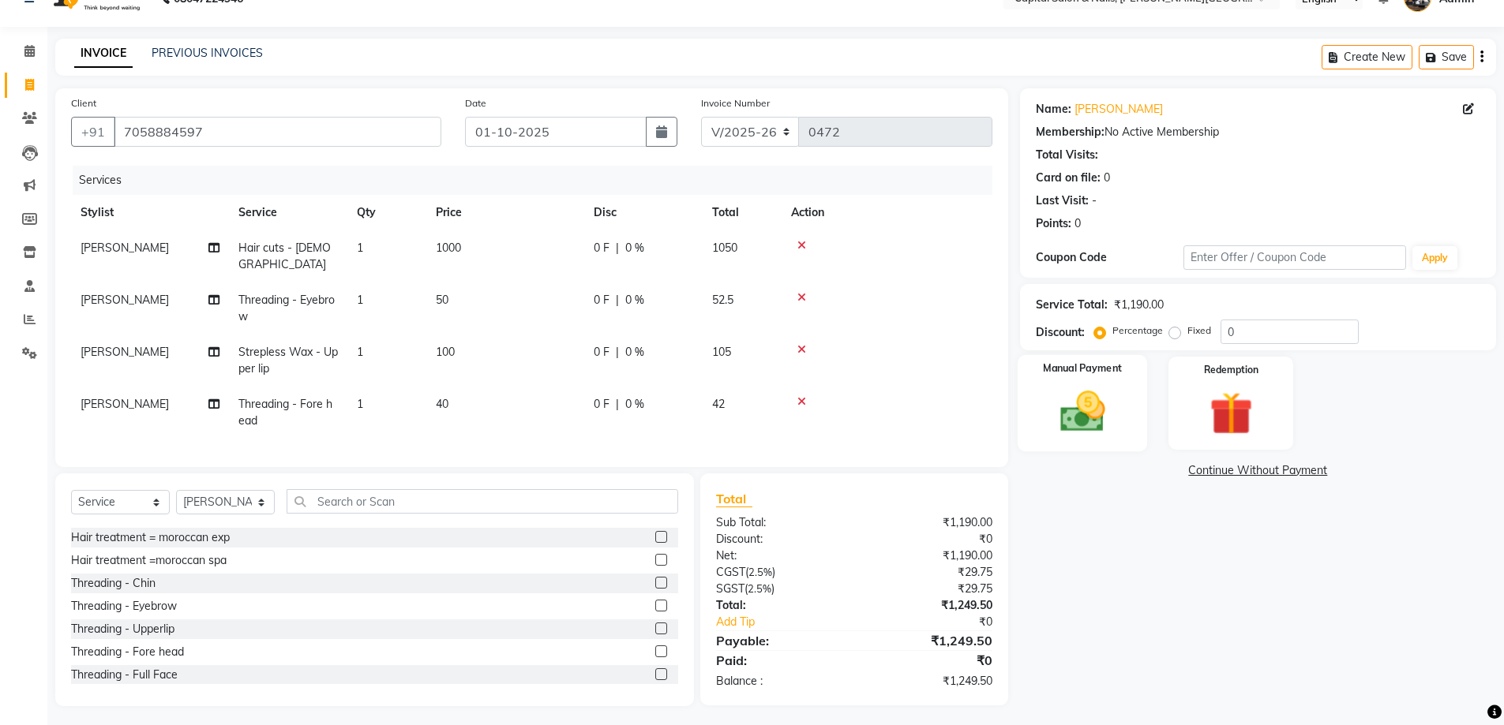
click at [1066, 391] on img at bounding box center [1082, 411] width 73 height 51
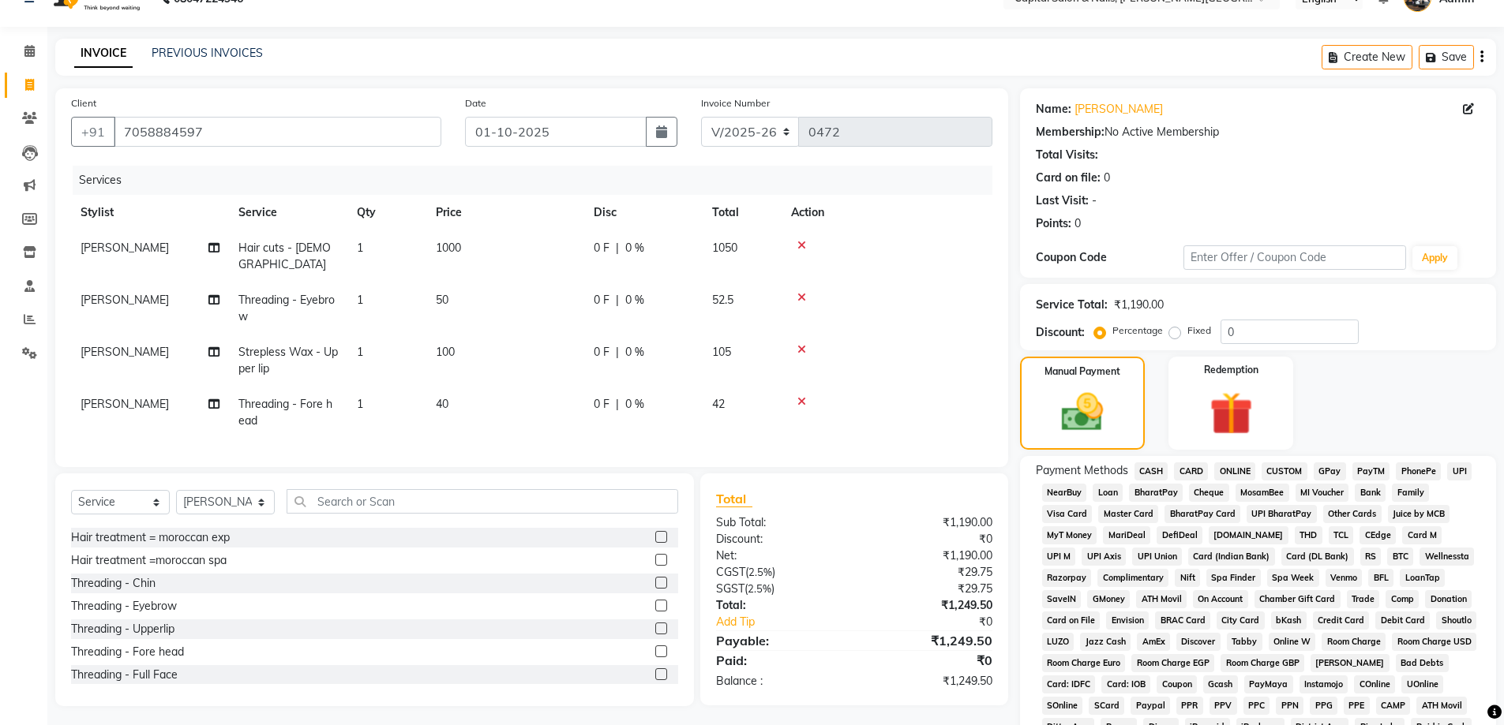
click at [1232, 470] on span "ONLINE" at bounding box center [1234, 472] width 41 height 18
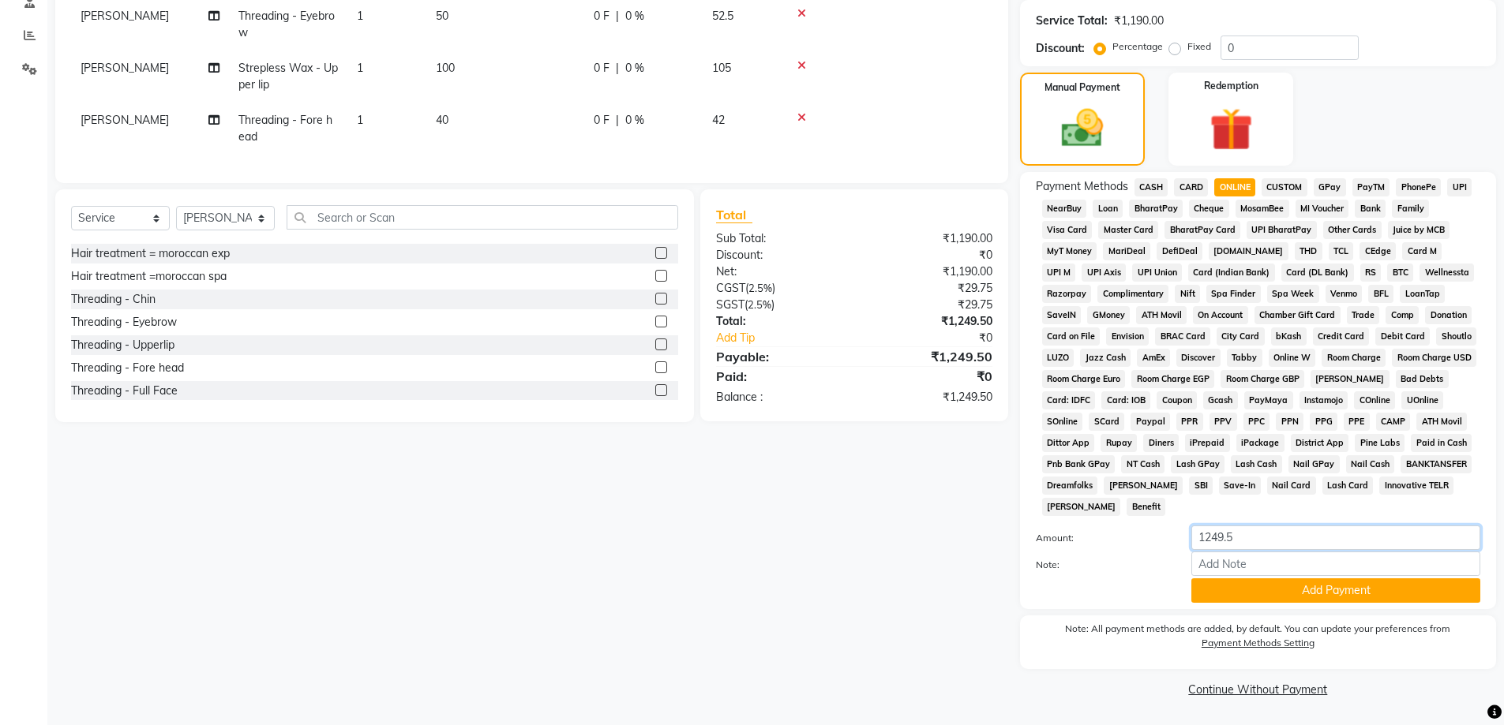
click at [1205, 537] on input "1249.5" at bounding box center [1335, 538] width 289 height 24
type input "249.5"
click at [1269, 594] on button "Add Payment" at bounding box center [1335, 591] width 289 height 24
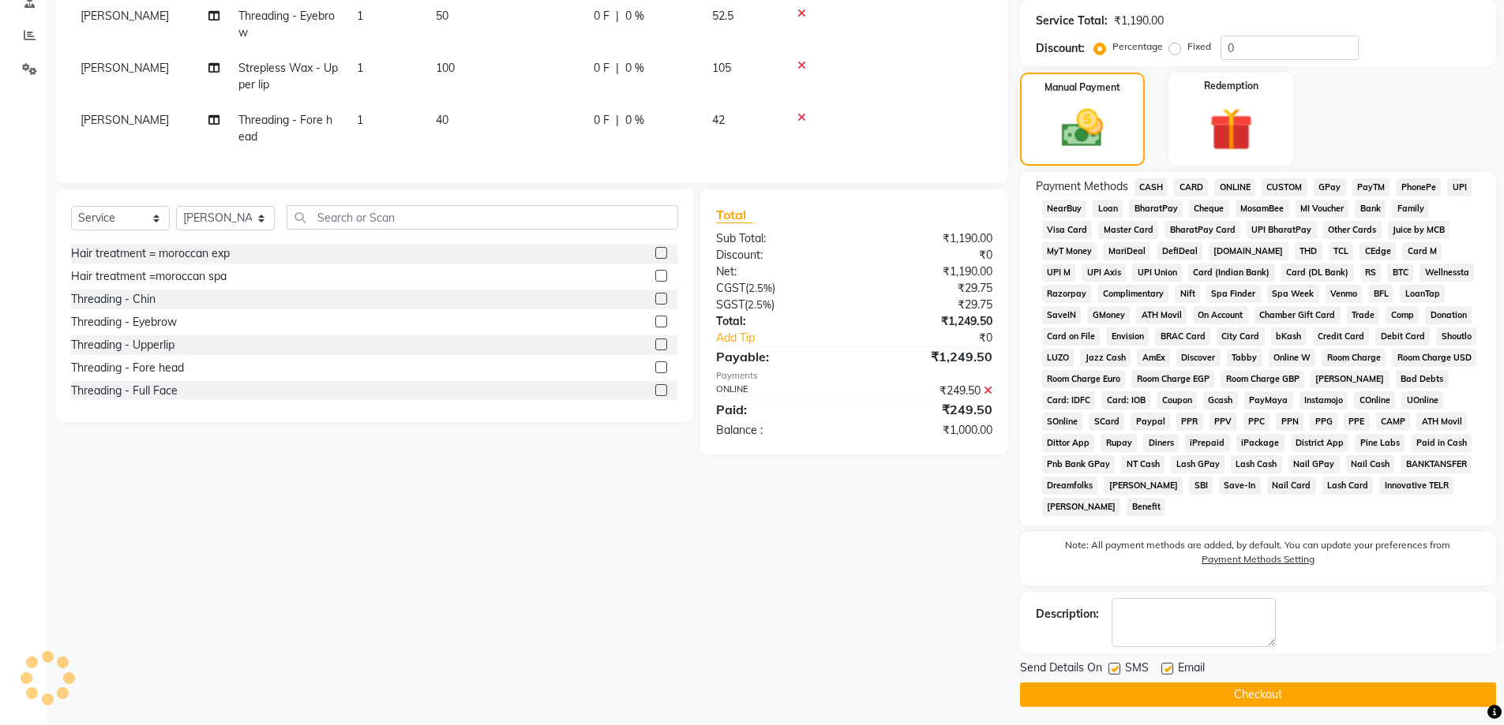
click at [1225, 685] on button "Checkout" at bounding box center [1258, 695] width 476 height 24
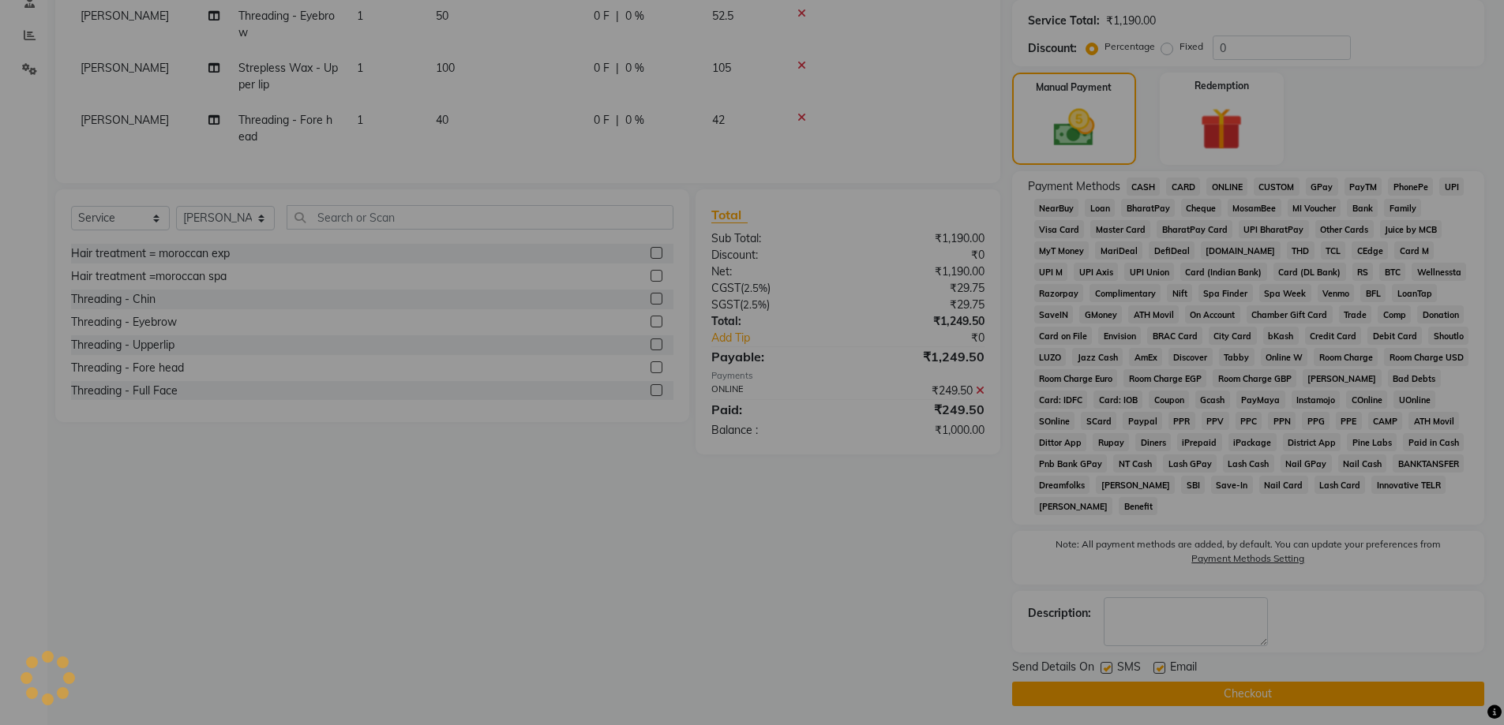
scroll to position [320, 0]
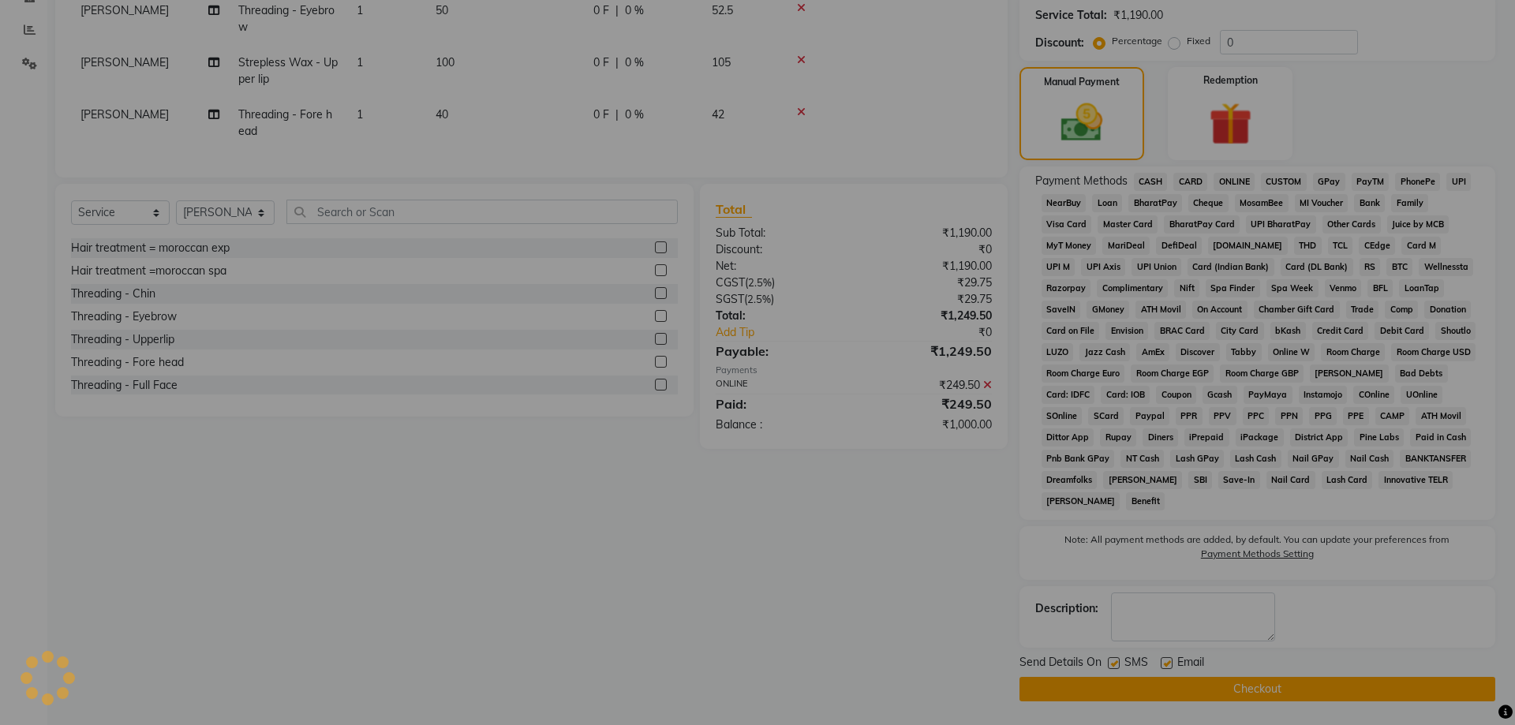
checkbox input "false"
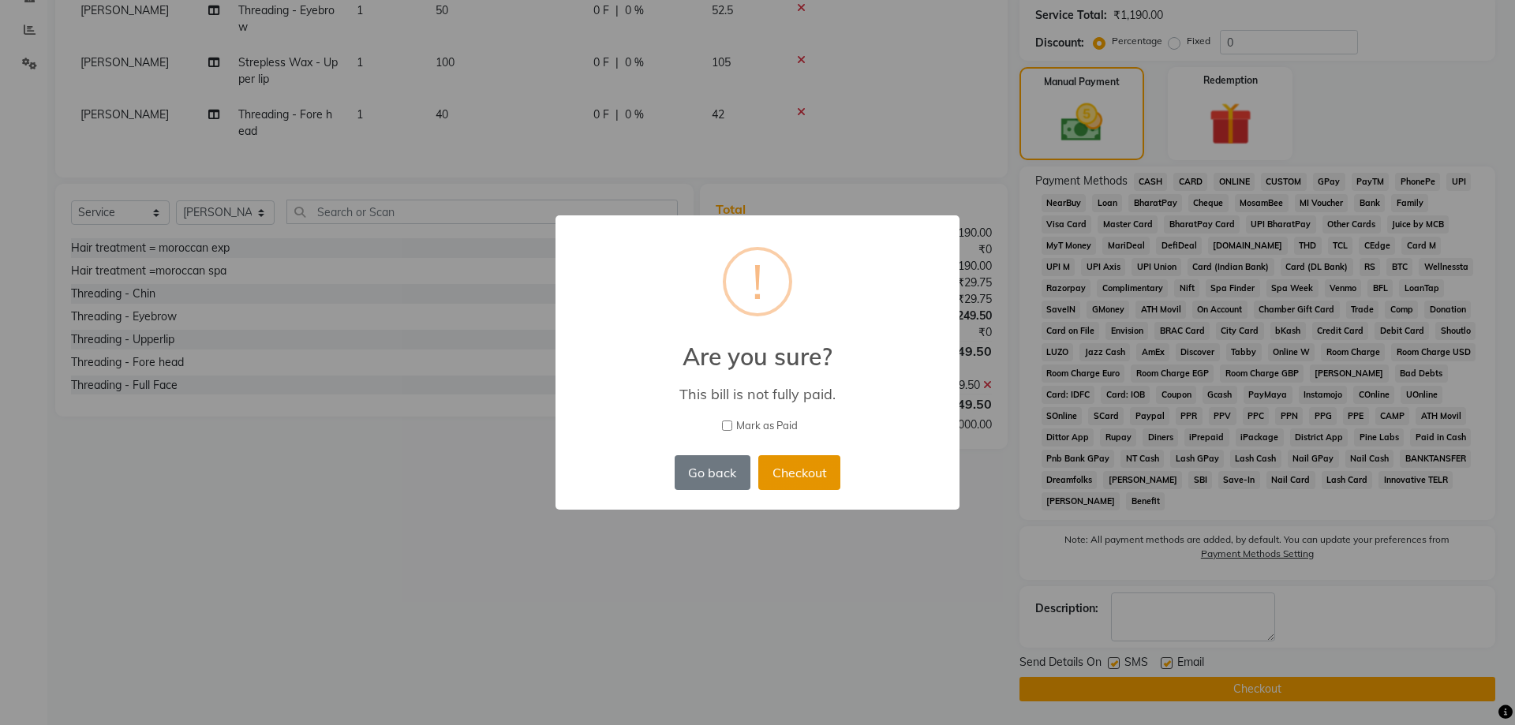
click at [815, 474] on button "Checkout" at bounding box center [799, 472] width 82 height 35
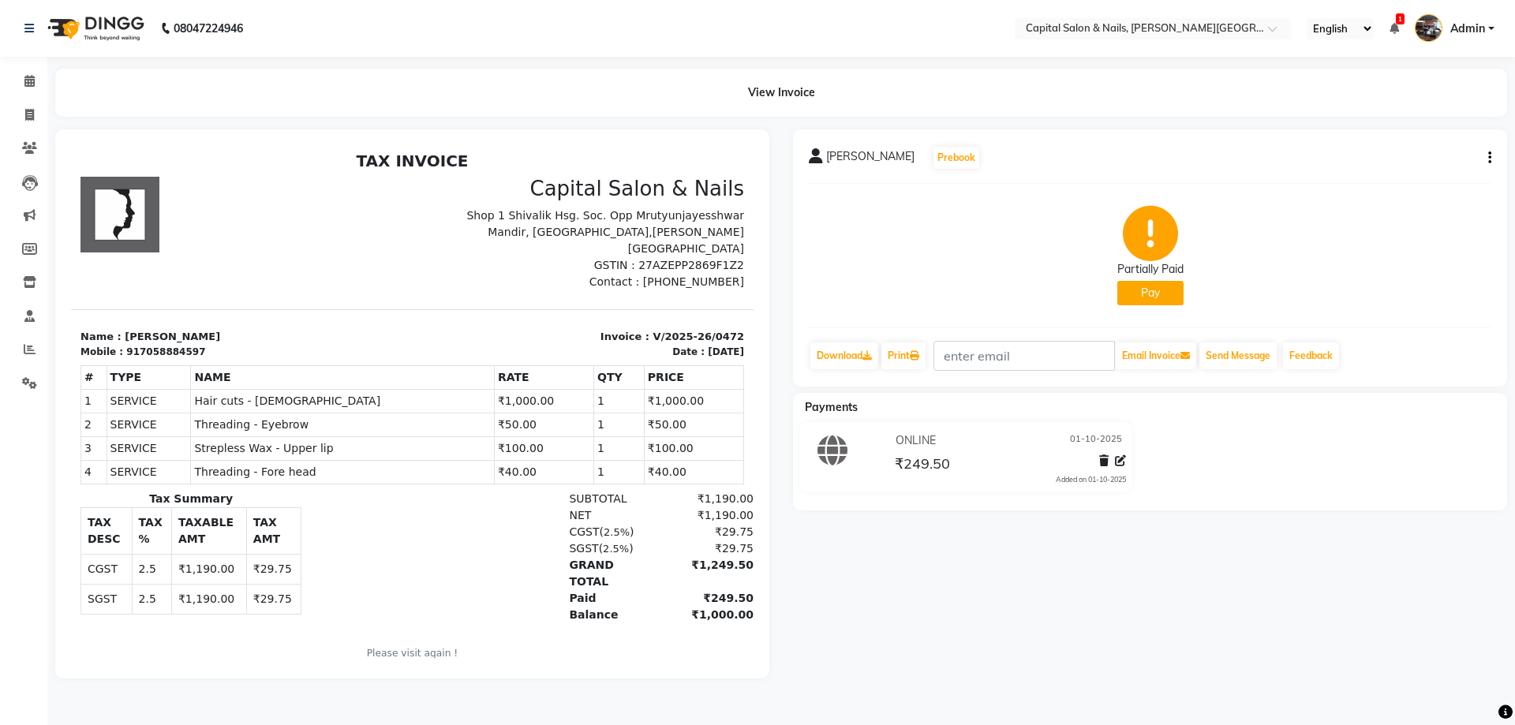
click at [1166, 294] on button "Pay" at bounding box center [1151, 293] width 66 height 24
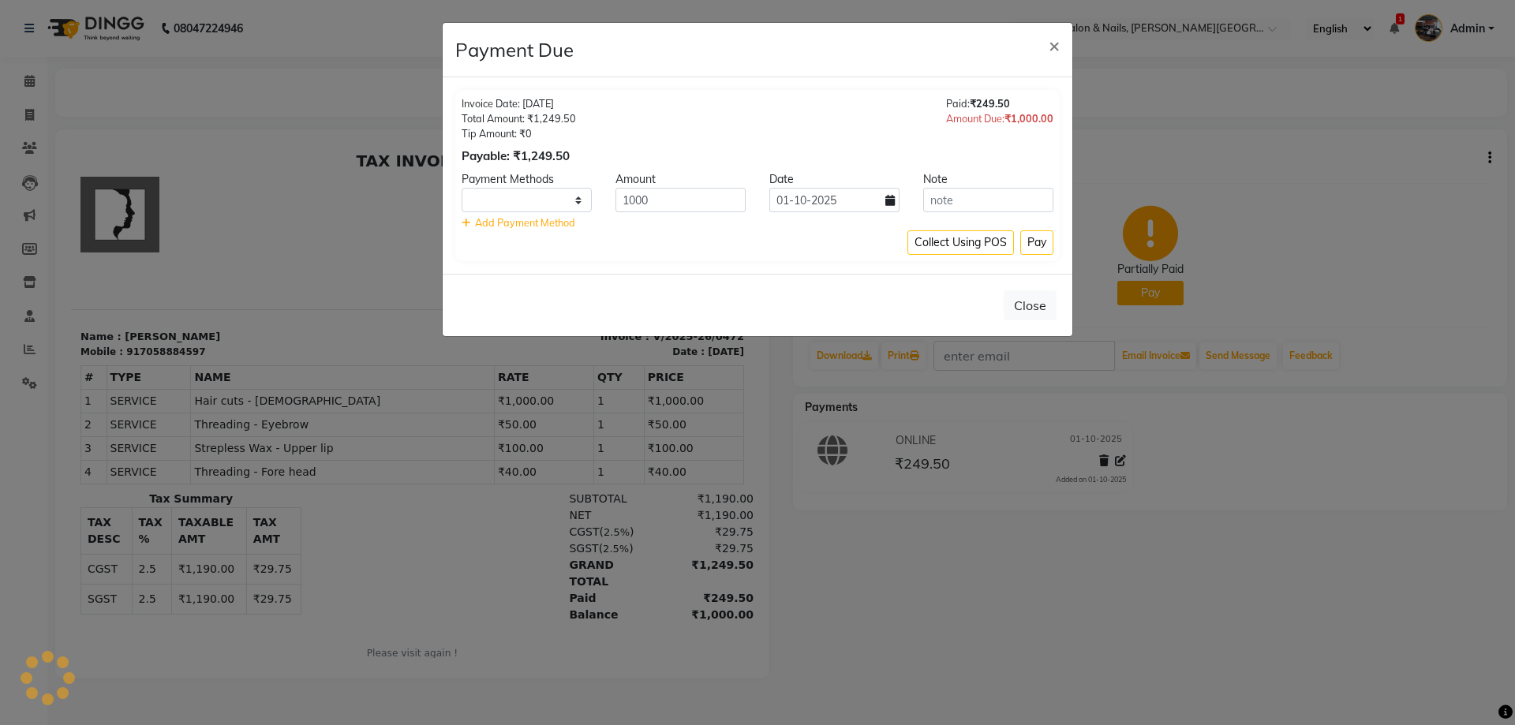
select select "1"
click at [522, 208] on select "CASH CARD ONLINE CUSTOM GPay PayTM PhonePe UPI NearBuy Loan BharatPay Cheque Mo…" at bounding box center [527, 200] width 130 height 24
click at [462, 188] on select "CASH CARD ONLINE CUSTOM GPay PayTM PhonePe UPI NearBuy Loan BharatPay Cheque Mo…" at bounding box center [527, 200] width 130 height 24
click at [1033, 252] on button "Pay" at bounding box center [1037, 242] width 33 height 24
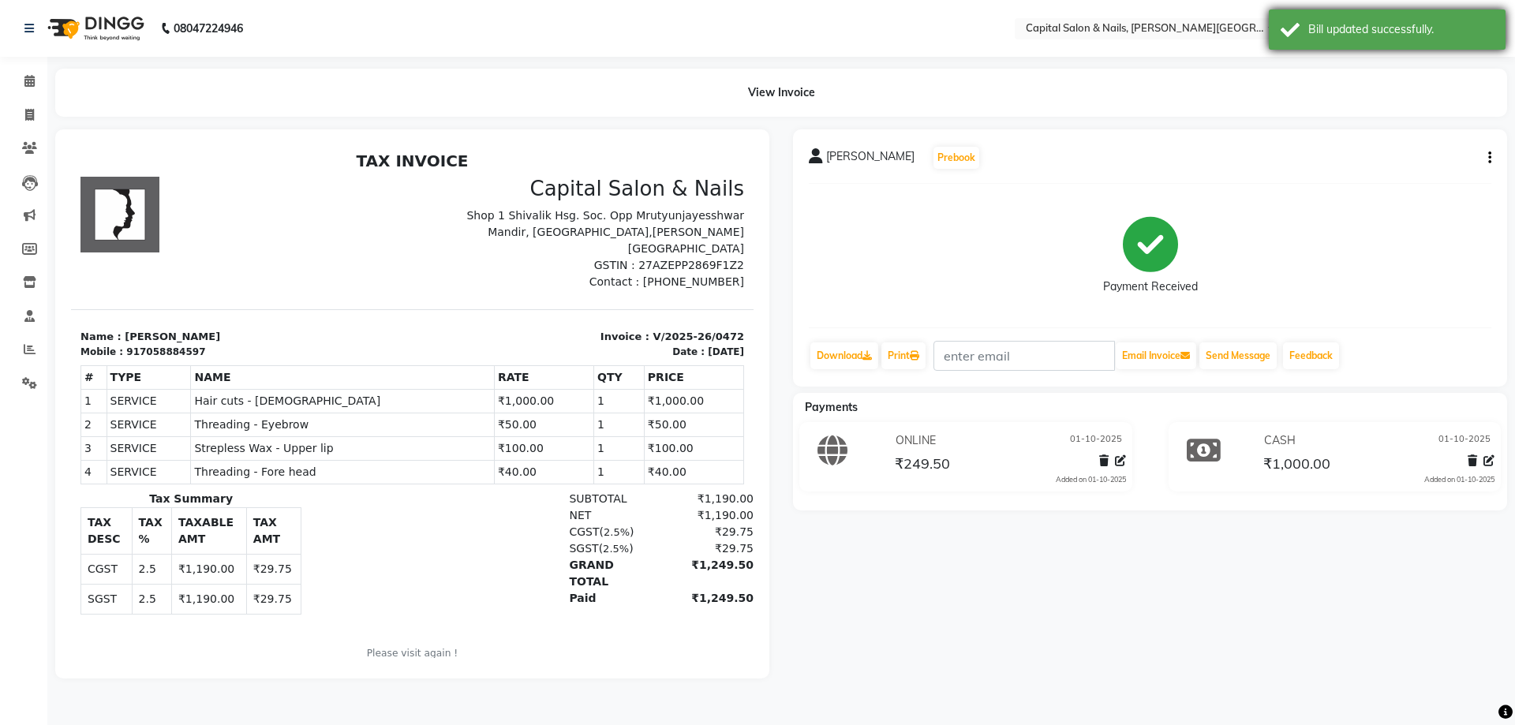
click at [1338, 21] on div "Bill updated successfully." at bounding box center [1387, 29] width 237 height 40
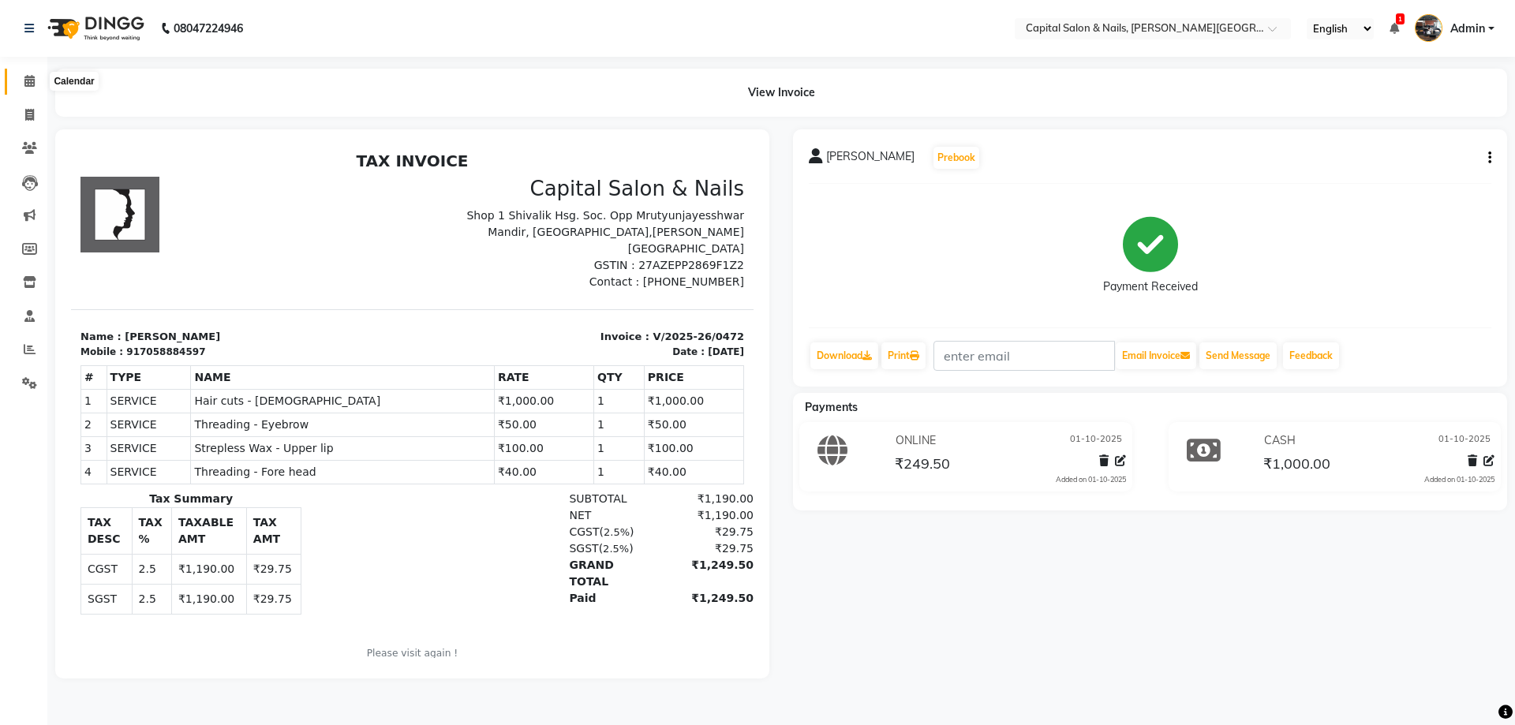
click at [25, 80] on icon at bounding box center [29, 81] width 10 height 12
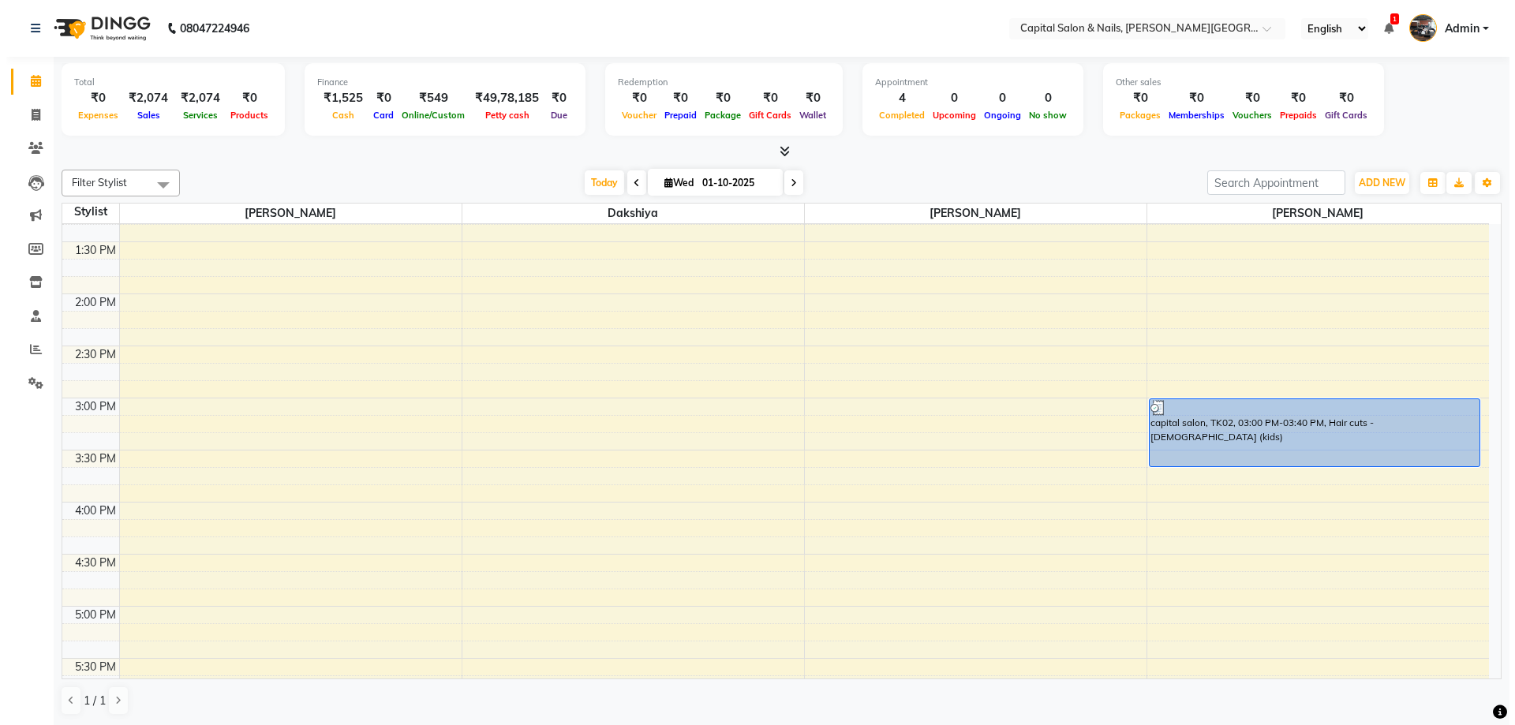
scroll to position [318, 0]
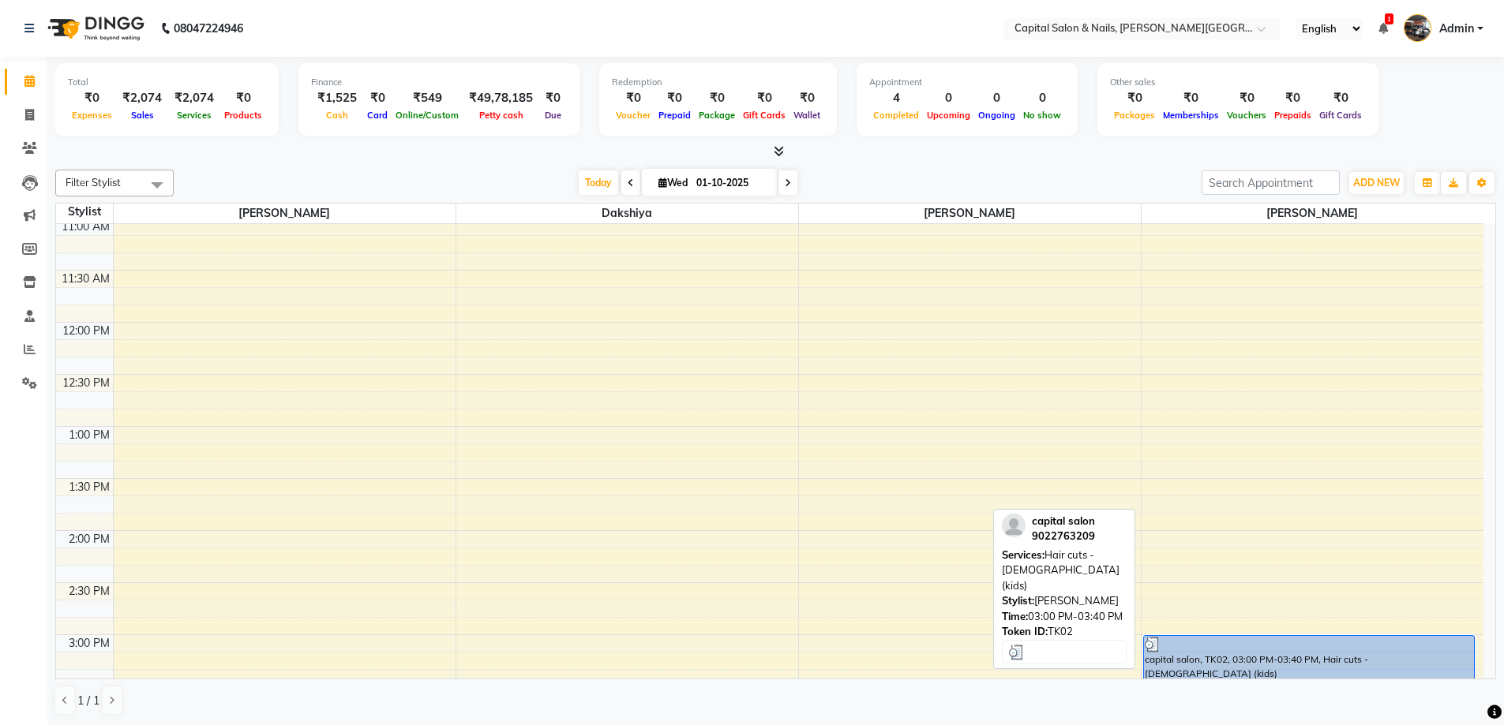
click at [1249, 650] on div at bounding box center [1308, 645] width 329 height 16
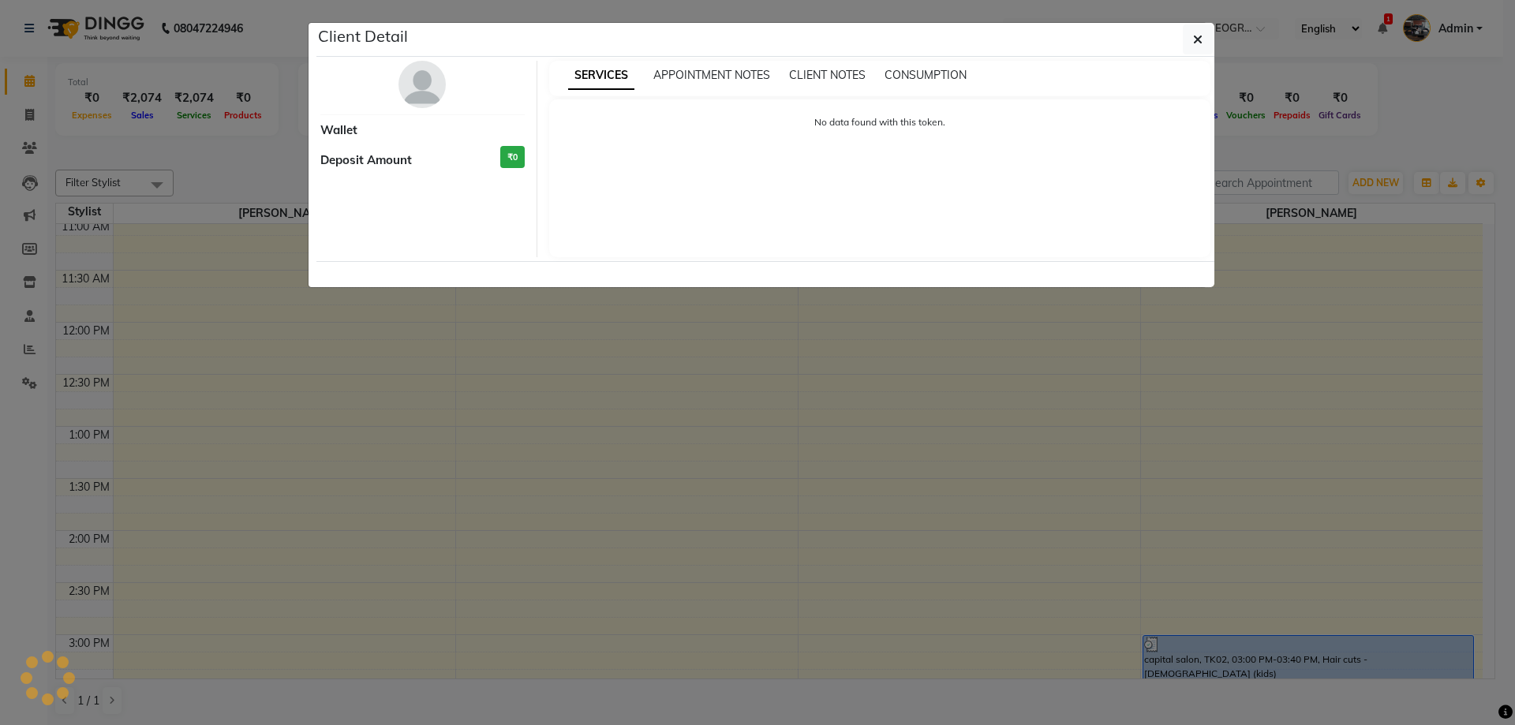
select select "3"
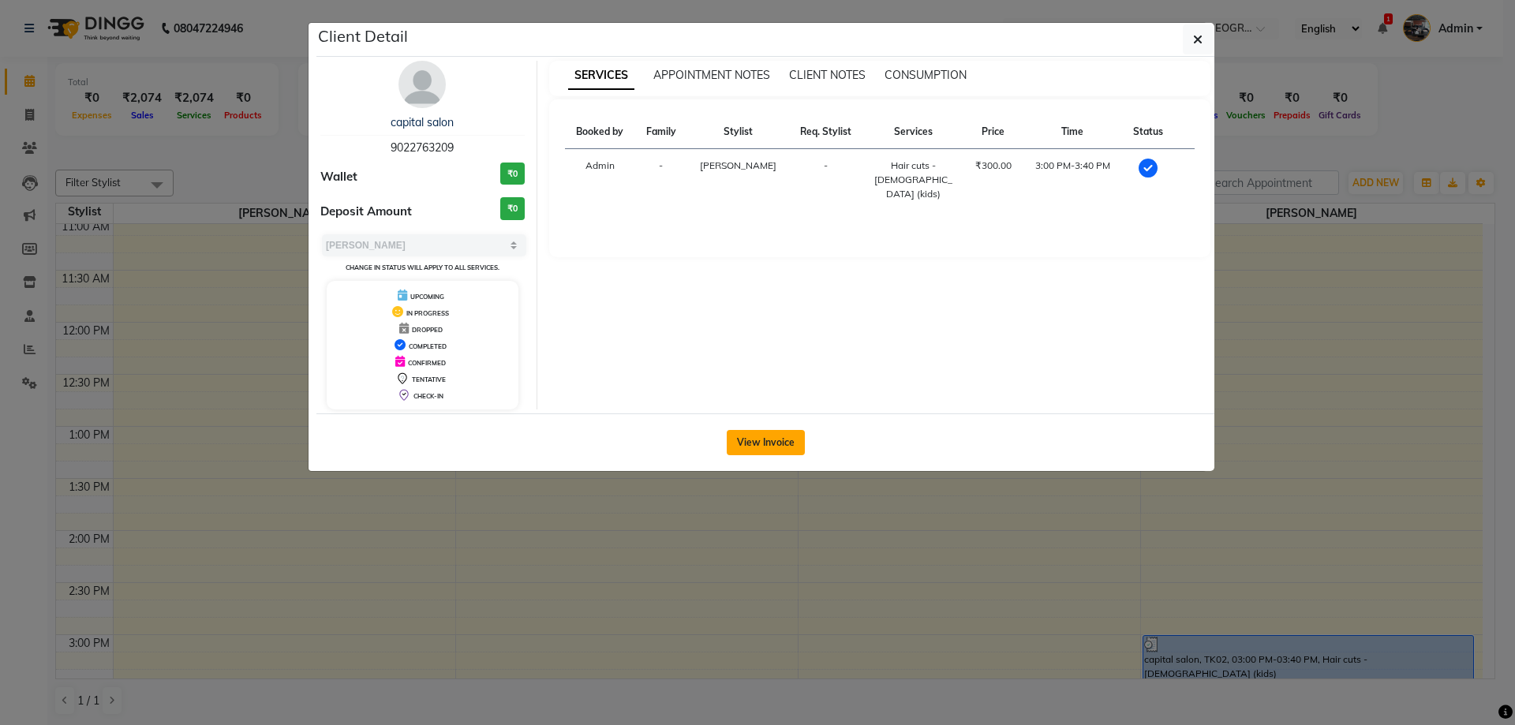
click at [766, 432] on button "View Invoice" at bounding box center [766, 442] width 78 height 25
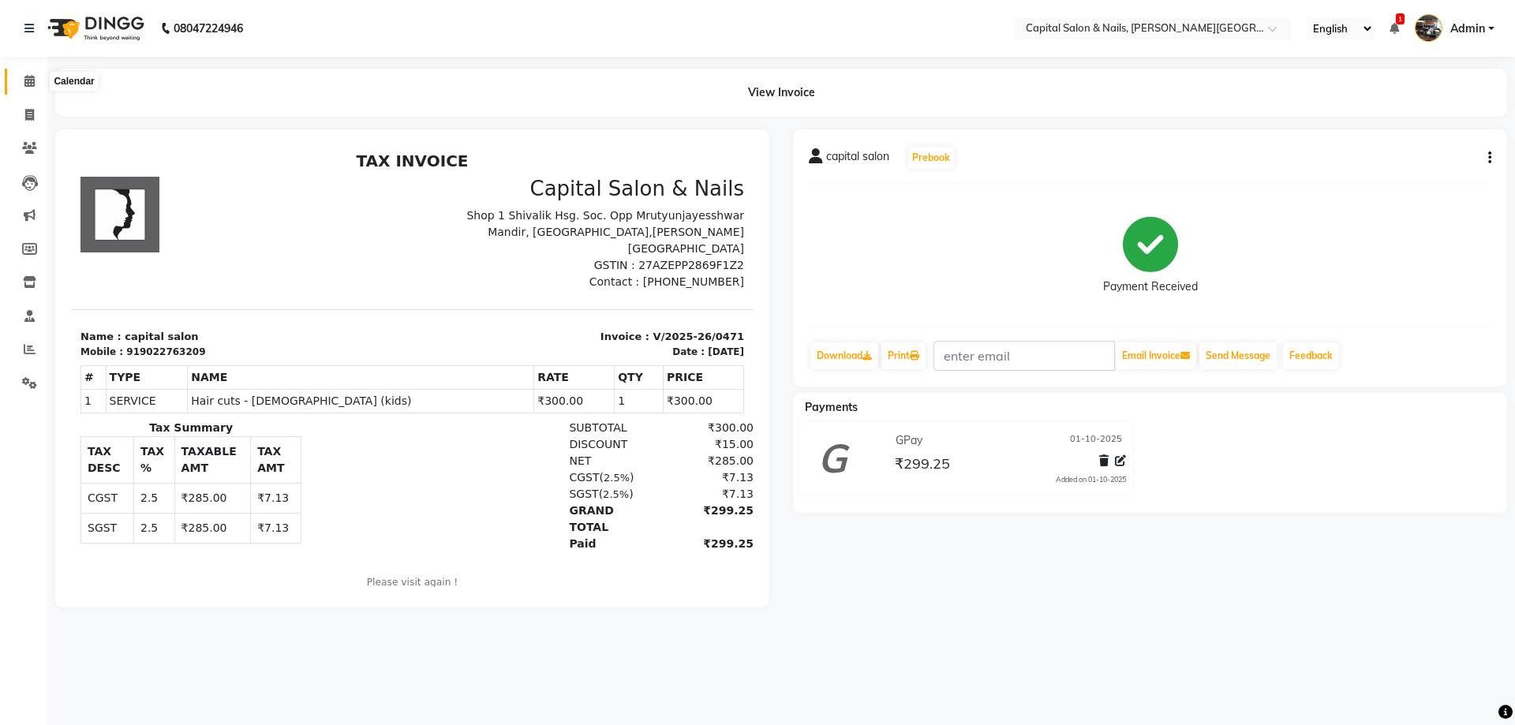
click at [28, 84] on icon at bounding box center [29, 81] width 10 height 12
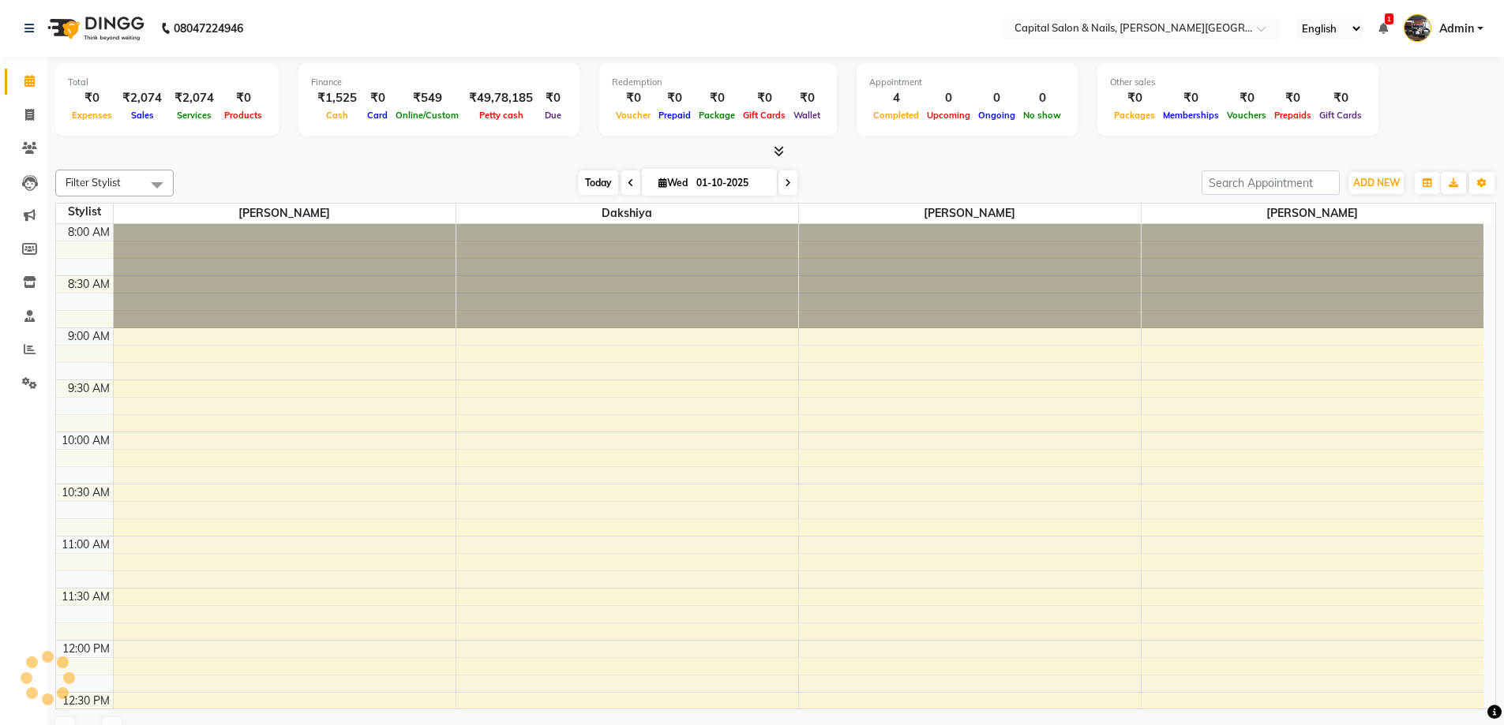
scroll to position [1077, 0]
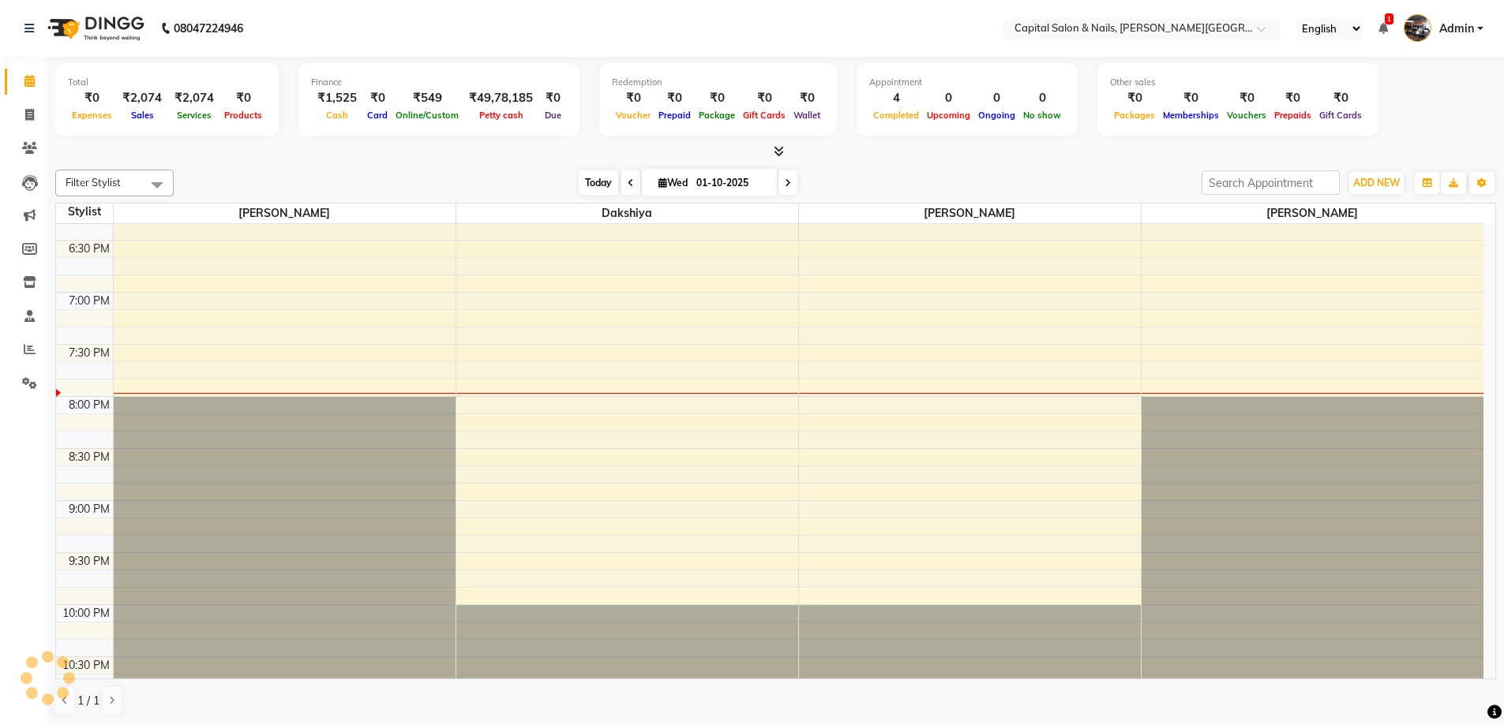
click at [579, 190] on span "Today" at bounding box center [598, 182] width 39 height 24
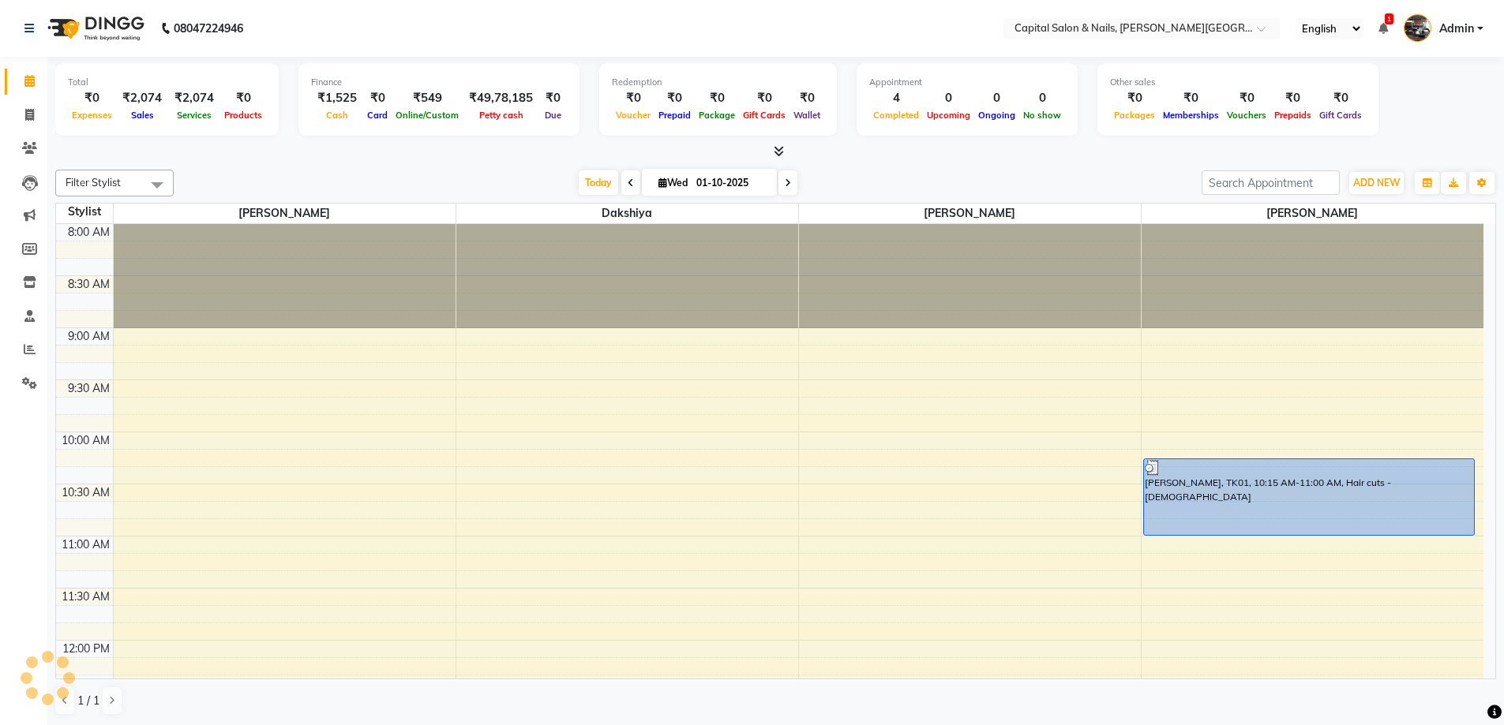
scroll to position [1107, 0]
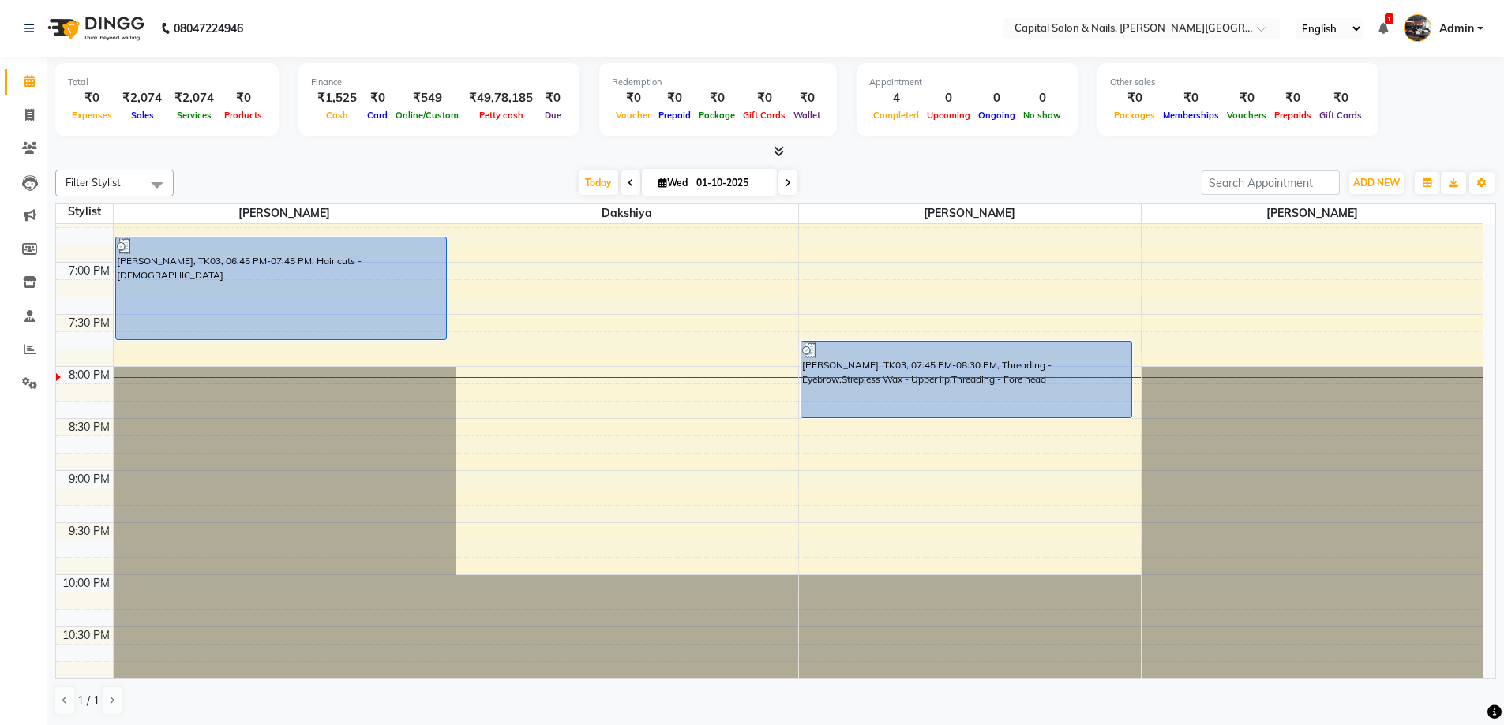
click at [805, 707] on div "1 / 1" at bounding box center [775, 701] width 1440 height 30
